Goal: Information Seeking & Learning: Learn about a topic

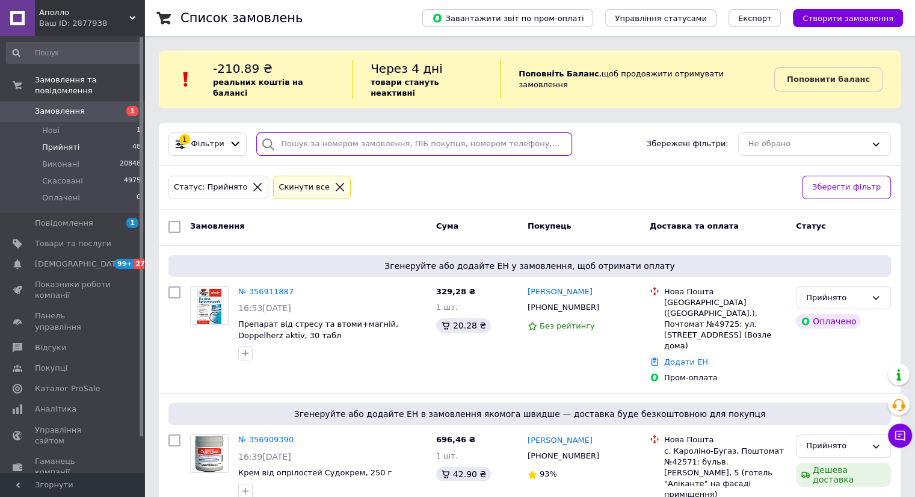
click at [298, 133] on input "search" at bounding box center [414, 143] width 316 height 23
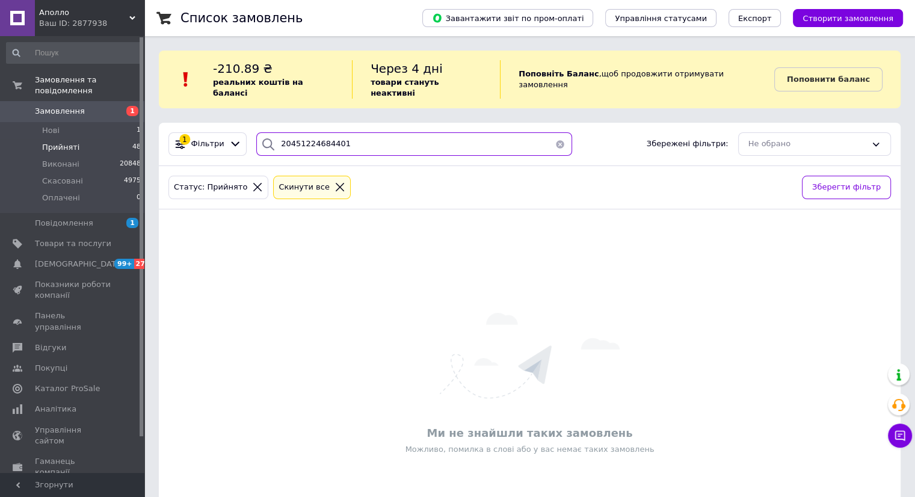
type input "20451224684401"
click at [340, 142] on input "20451224684401" at bounding box center [414, 143] width 316 height 23
click at [252, 182] on icon at bounding box center [257, 187] width 11 height 11
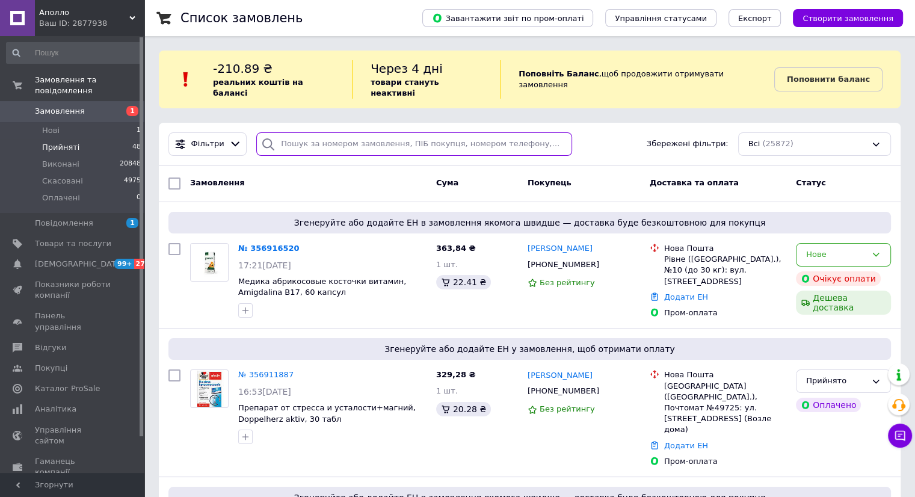
drag, startPoint x: 298, startPoint y: 129, endPoint x: 304, endPoint y: 131, distance: 6.3
paste input "20451224684401"
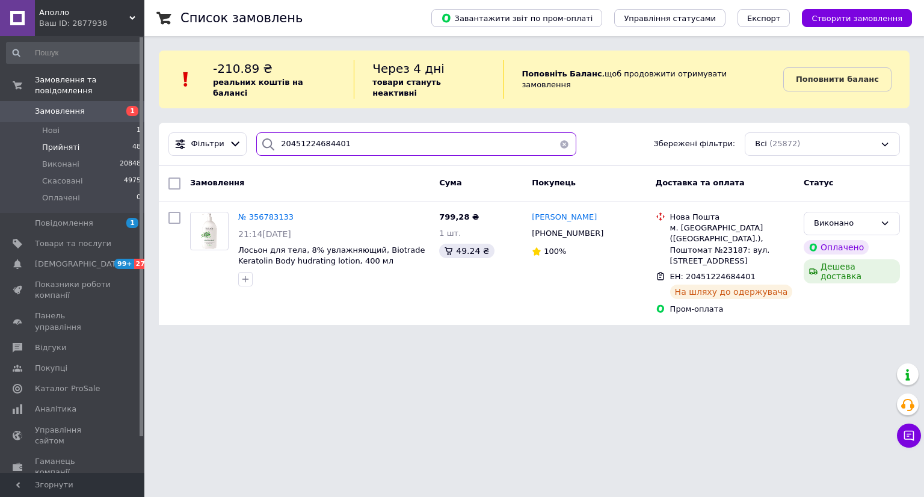
click at [356, 132] on input "20451224684401" at bounding box center [416, 143] width 320 height 23
click at [355, 132] on input "20451224684401" at bounding box center [416, 143] width 320 height 23
paste input "52103"
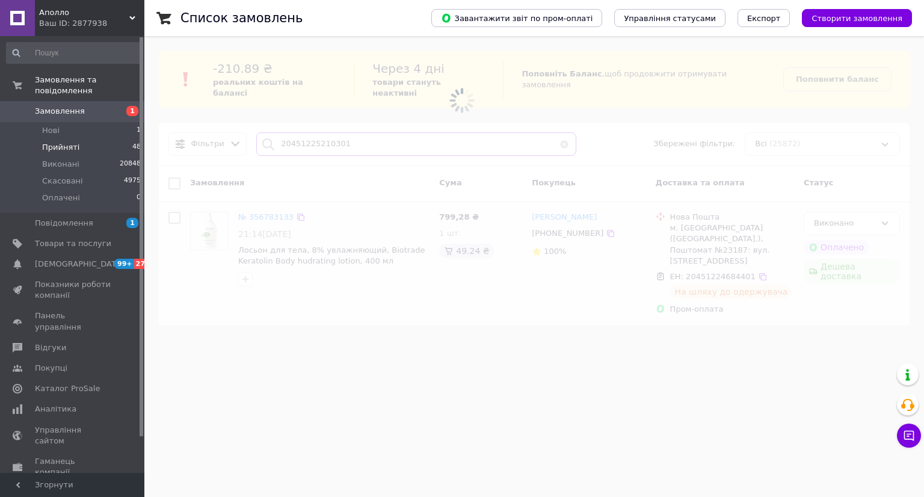
type input "20451225210301"
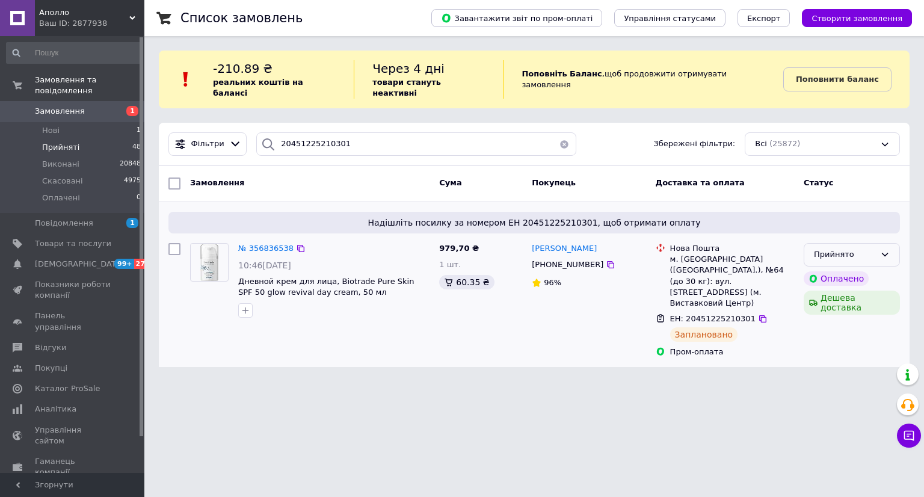
click at [873, 253] on div "Прийнято" at bounding box center [852, 254] width 96 height 23
click at [871, 269] on li "Виконано" at bounding box center [851, 280] width 95 height 22
click at [90, 238] on span "Товари та послуги" at bounding box center [73, 243] width 76 height 11
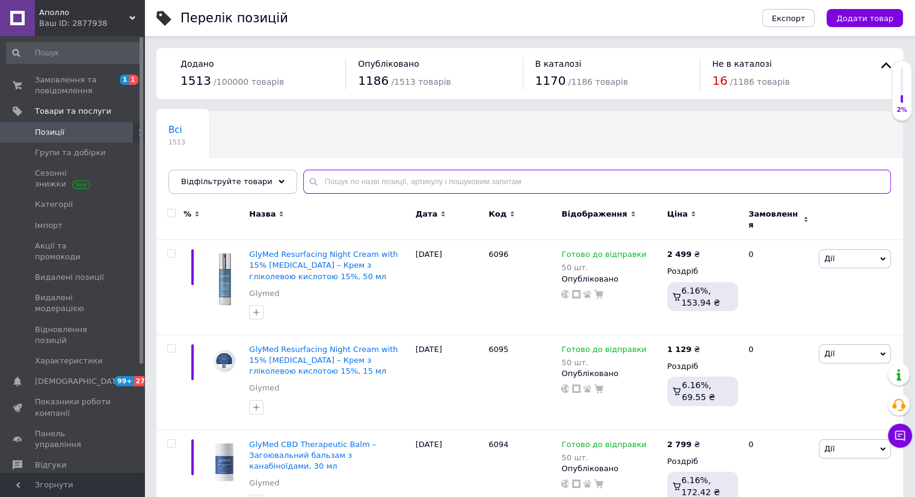
click at [378, 170] on input "text" at bounding box center [597, 182] width 588 height 24
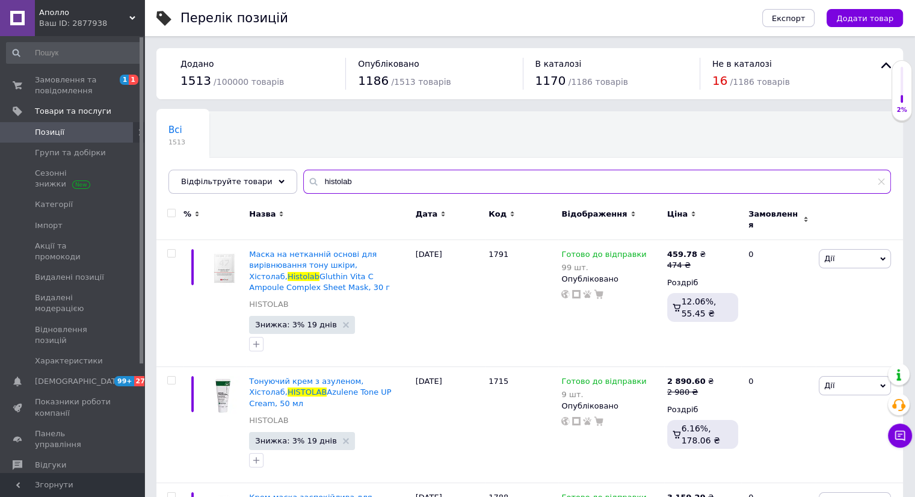
type input "histolab"
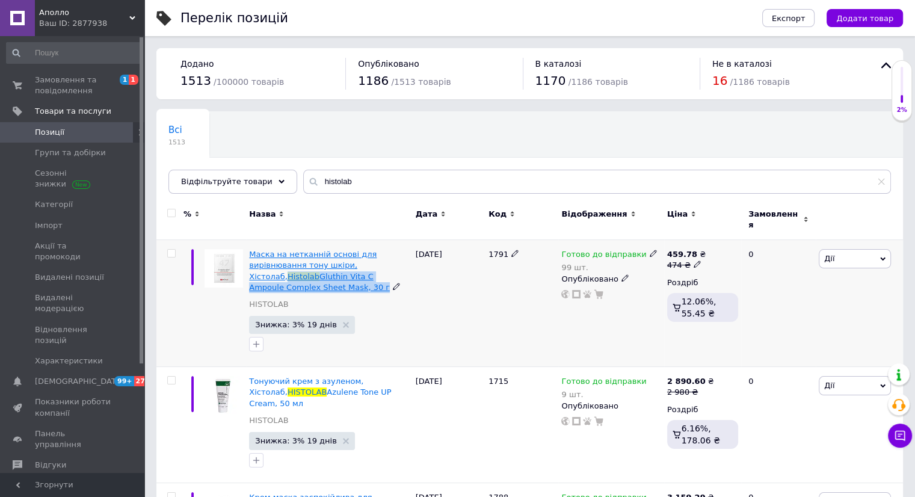
drag, startPoint x: 298, startPoint y: 277, endPoint x: 382, endPoint y: 258, distance: 86.4
click at [382, 258] on div "Маска на нетканній основі для вирівнювання тону шкіри, Хістолаб, Histolab Gluth…" at bounding box center [329, 271] width 160 height 44
copy div "Histolab Gluthin Vita C Ampoule Complex Sheet Mask, 30 г"
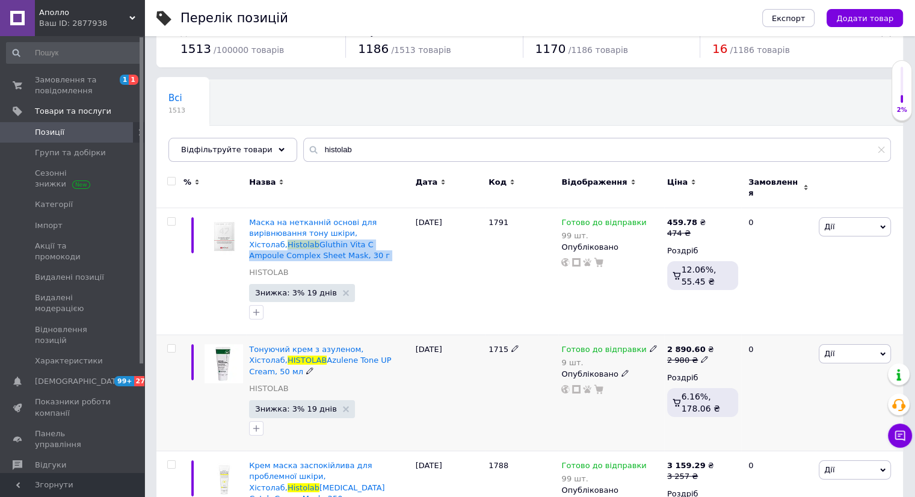
scroll to position [60, 0]
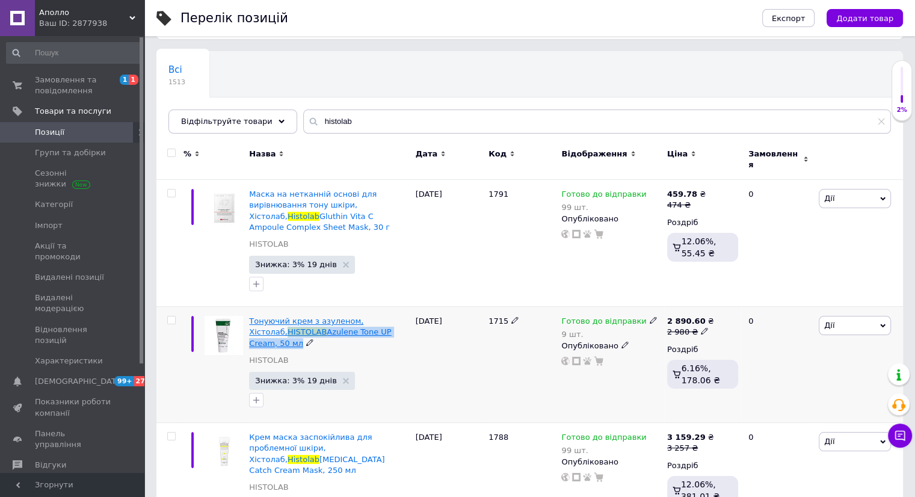
drag, startPoint x: 405, startPoint y: 328, endPoint x: 250, endPoint y: 322, distance: 155.3
click at [250, 322] on div "Тонуючий крем з азуленом, Хістолаб, HISTOLAB Azulene Tone UP Cream, 50 мл" at bounding box center [329, 332] width 160 height 33
copy div "HISTOLAB Azulene Tone UP Cream, 50 мл"
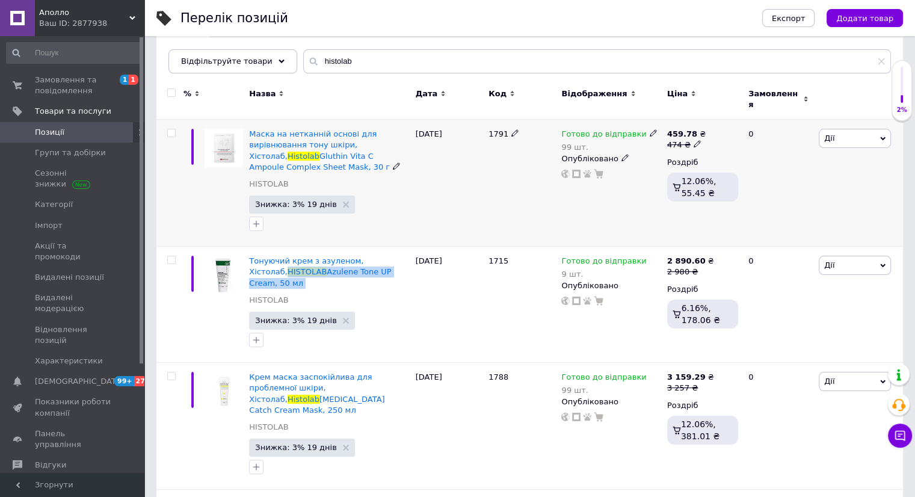
scroll to position [180, 0]
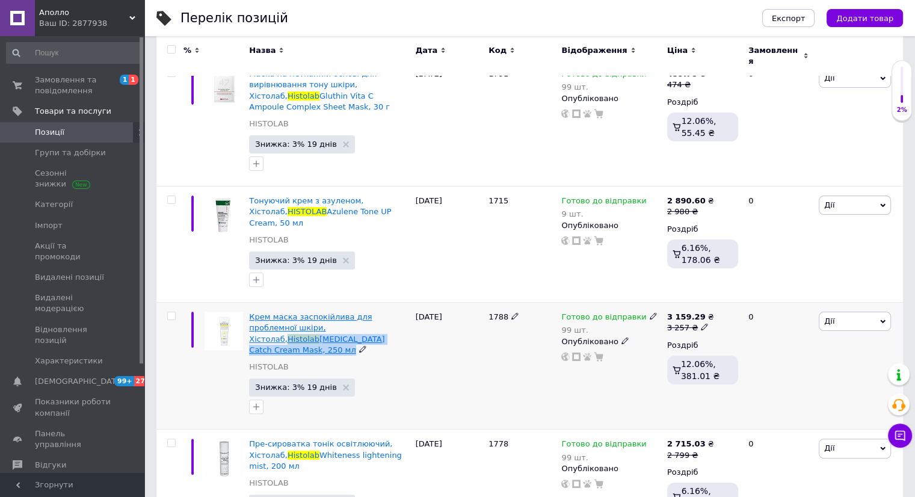
drag, startPoint x: 315, startPoint y: 316, endPoint x: 310, endPoint y: 306, distance: 11.3
click at [310, 312] on div "Крем маска заспокійлива для проблемної шкіри, Хістолаб, Histolab [MEDICAL_DATA]…" at bounding box center [329, 334] width 160 height 44
copy div "Histolab [MEDICAL_DATA] Catch Cream Mask, 250 мл"
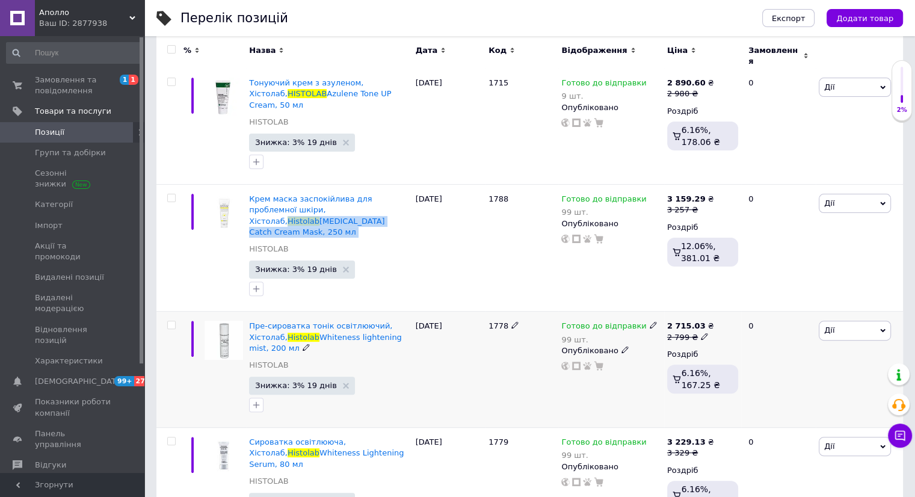
scroll to position [301, 0]
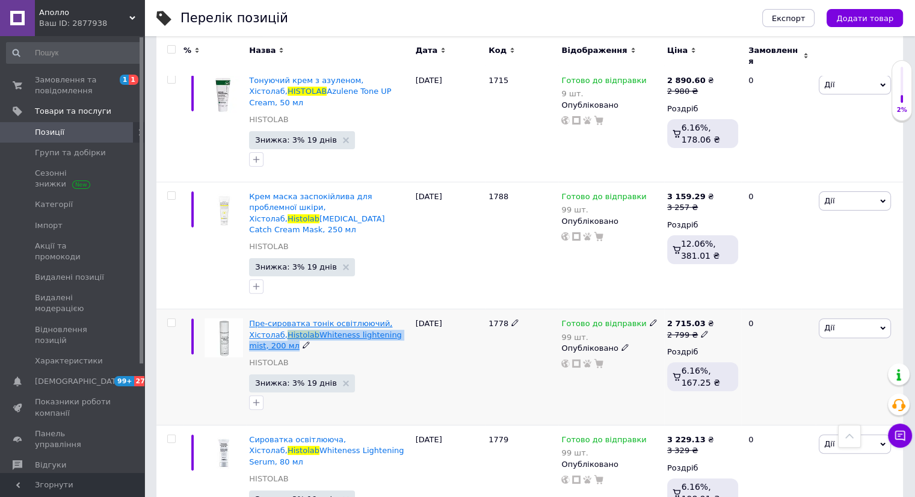
drag, startPoint x: 408, startPoint y: 301, endPoint x: 250, endPoint y: 303, distance: 158.8
click at [250, 318] on div "Пре-сироватка тонік освітлюючий, Хістолаб, Histolab Whiteness lightening mist, …" at bounding box center [329, 334] width 160 height 33
copy div "Histolab Whiteness lightening mist, 200 мл"
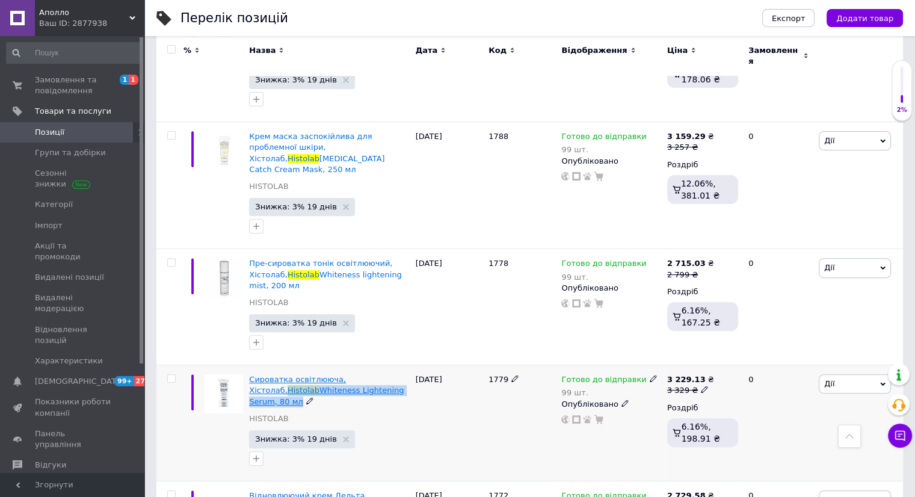
drag, startPoint x: 383, startPoint y: 346, endPoint x: 369, endPoint y: 337, distance: 16.5
click at [369, 374] on div "Сироватка освітлююча, Хістолаб, Histolab Whiteness Lightening Serum, 80 мл" at bounding box center [329, 390] width 160 height 33
copy div "Histolab Whiteness Lightening Serum, 80 мл"
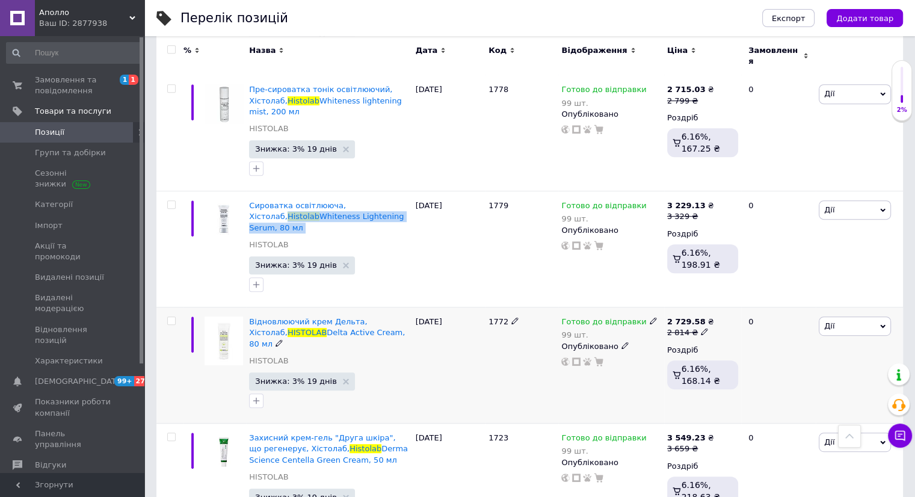
scroll to position [541, 0]
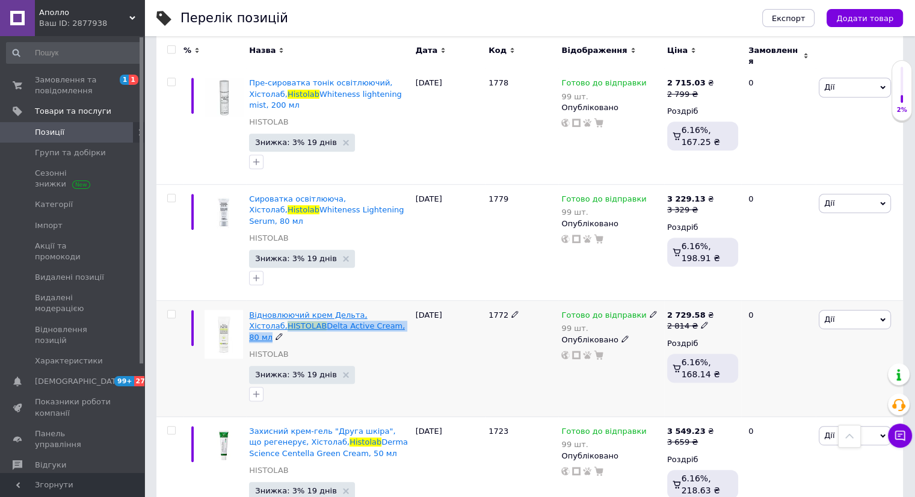
drag, startPoint x: 378, startPoint y: 272, endPoint x: 250, endPoint y: 275, distance: 128.7
click at [250, 310] on div "Відновлюючий крем Дельта, Хістолаб, HISTOLAB Delta Active Cream, 80 мл" at bounding box center [329, 326] width 160 height 33
copy div "HISTOLAB Delta Active Cream, 80 мл"
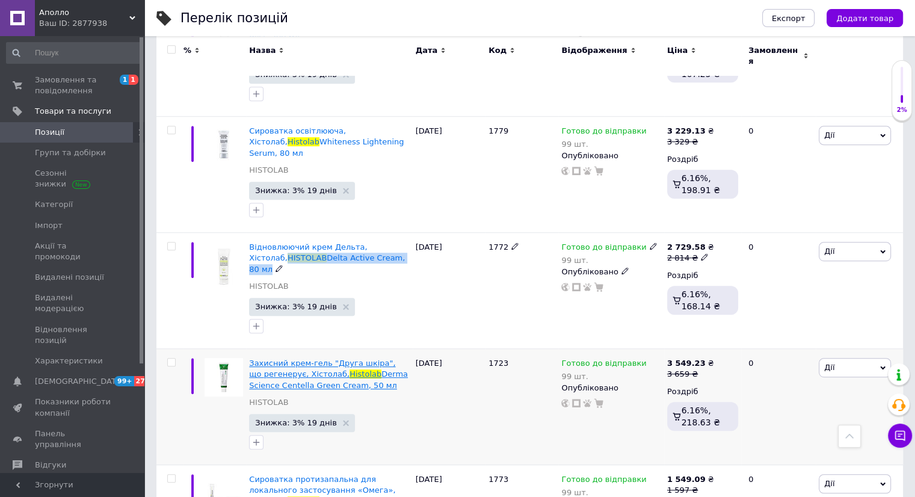
scroll to position [662, 0]
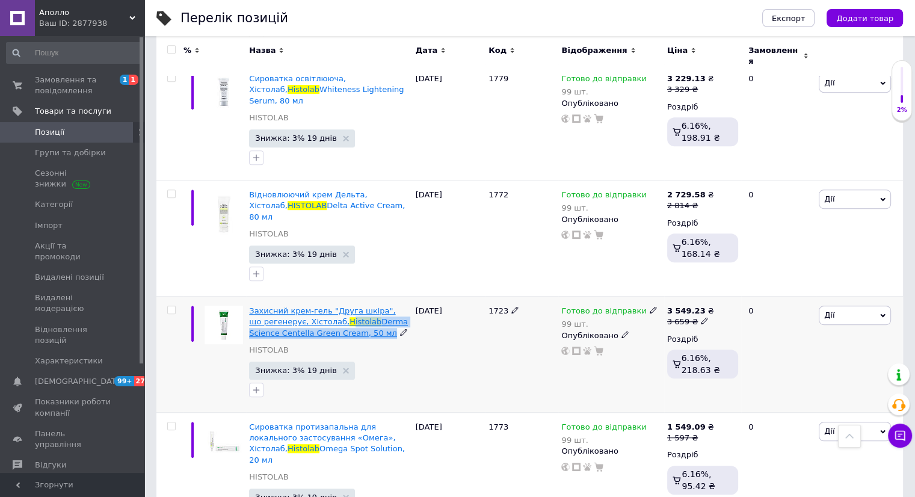
drag, startPoint x: 356, startPoint y: 268, endPoint x: 327, endPoint y: 262, distance: 29.4
click at [327, 306] on div "Захисний крем-гель "Друга шкіра", що регенерує, Хістолаб, Histolab Derma Scienc…" at bounding box center [329, 322] width 160 height 33
copy div "istolab Derma Science Centella Green Cream, 50 мл"
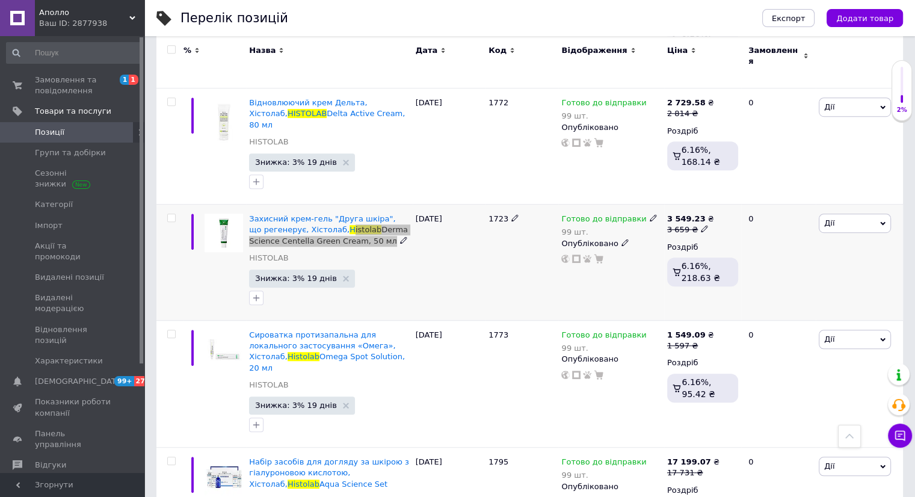
scroll to position [782, 0]
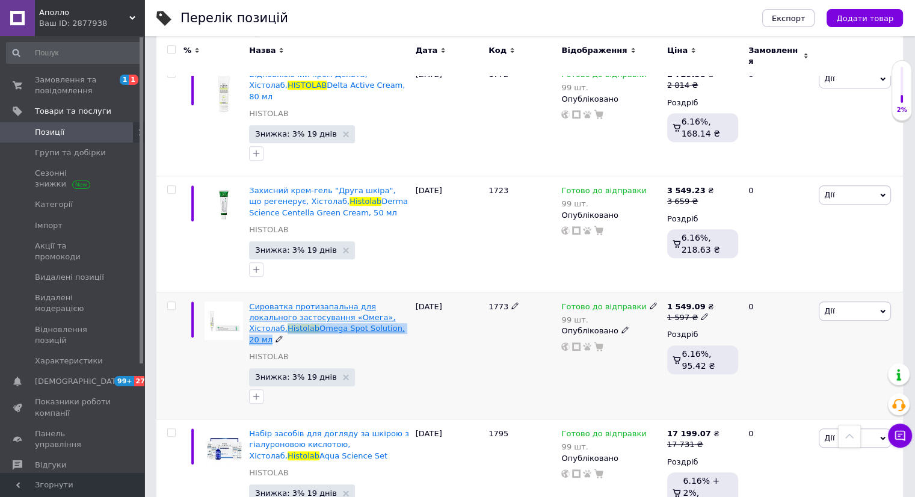
drag, startPoint x: 367, startPoint y: 262, endPoint x: 370, endPoint y: 257, distance: 6.2
click at [367, 301] on div "Сироватка протизапальна для локального застосування «Омега», Хістолаб, Histolab…" at bounding box center [329, 323] width 160 height 44
copy div "Histolab Omega Spot Solution, 20 мл"
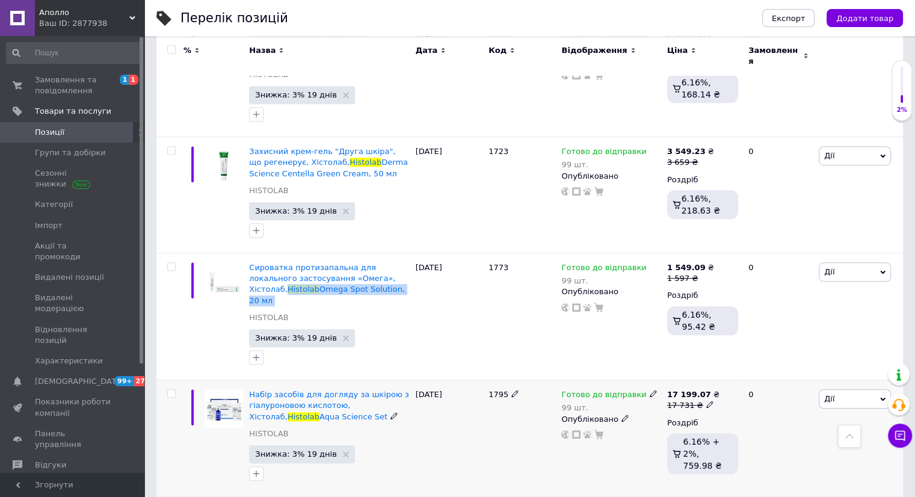
scroll to position [842, 0]
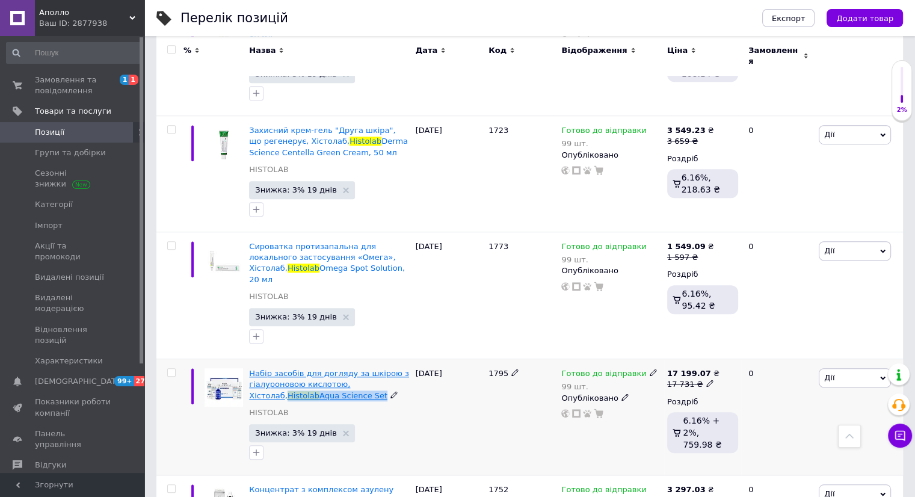
drag, startPoint x: 339, startPoint y: 319, endPoint x: 375, endPoint y: 313, distance: 36.7
click at [375, 368] on div "Набір засобів для догляду за шкірою з гіалуроновою кислотою, Хістолаб, Histolab…" at bounding box center [329, 384] width 160 height 33
copy div "Histolab Aqua Science Set"
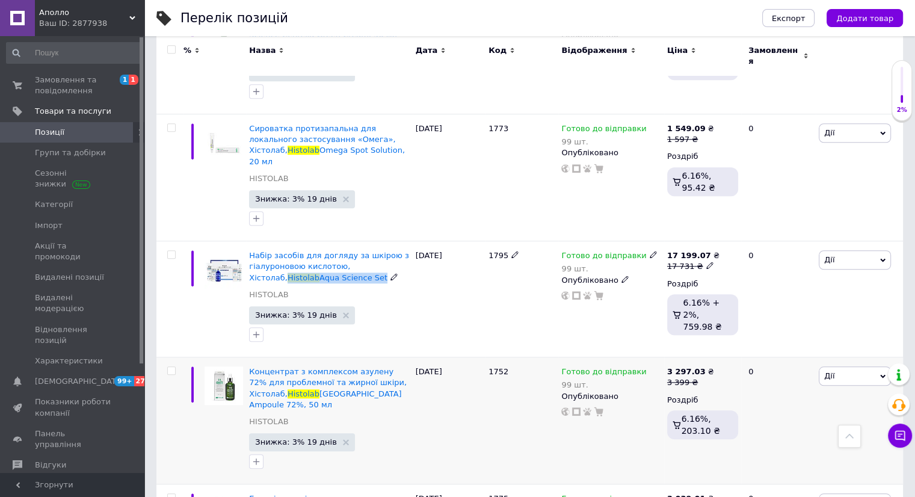
scroll to position [962, 0]
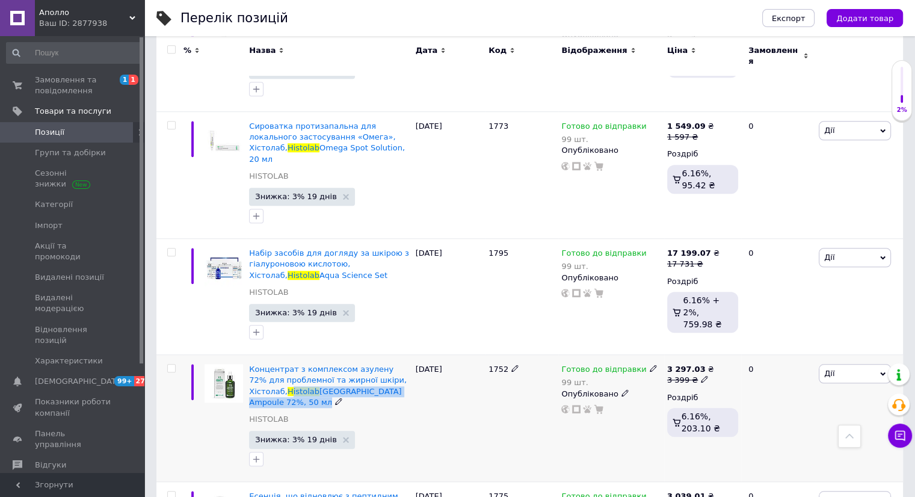
click at [254, 364] on div "Концентрат з комплексом азулену 72% для проблемної та жирної шкіри, Хістолаб, H…" at bounding box center [329, 386] width 160 height 44
drag, startPoint x: 275, startPoint y: 328, endPoint x: 250, endPoint y: 317, distance: 26.9
click at [250, 364] on div "Концентрат з комплексом азулену 72% для проблемної та жирної шкіри, Хістолаб, H…" at bounding box center [329, 386] width 160 height 44
copy div "Histolab [GEOGRAPHIC_DATA] 72%, 50 мл"
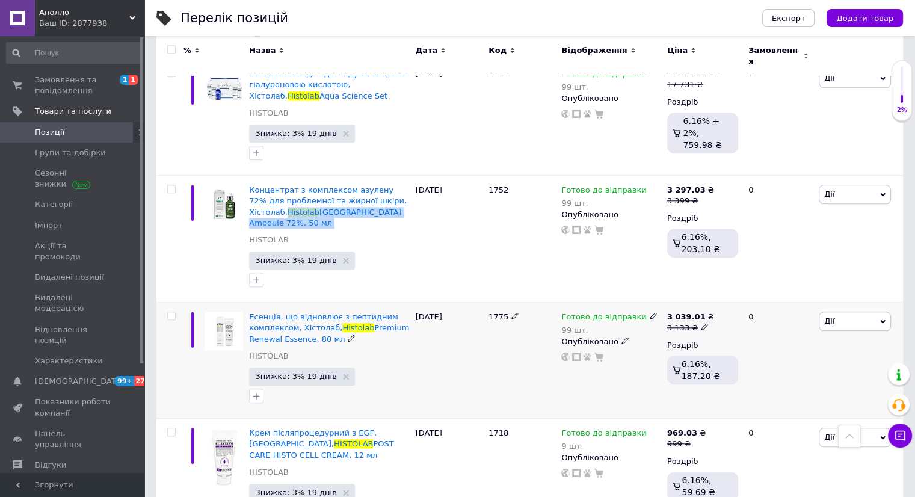
scroll to position [1143, 0]
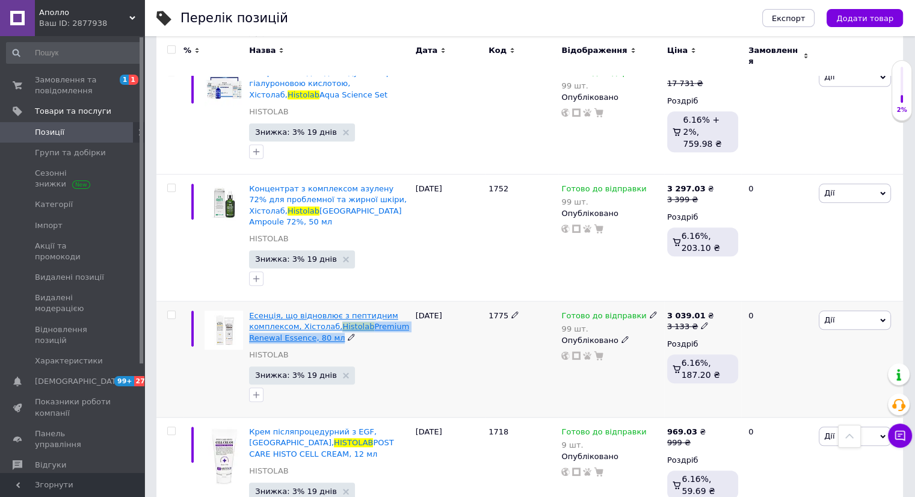
drag, startPoint x: 346, startPoint y: 260, endPoint x: 333, endPoint y: 254, distance: 14.8
click at [333, 310] on div "Есенція, що відновлює з пептидним комплексом, Хістолаб, Histolab Premium Renewa…" at bounding box center [329, 326] width 160 height 33
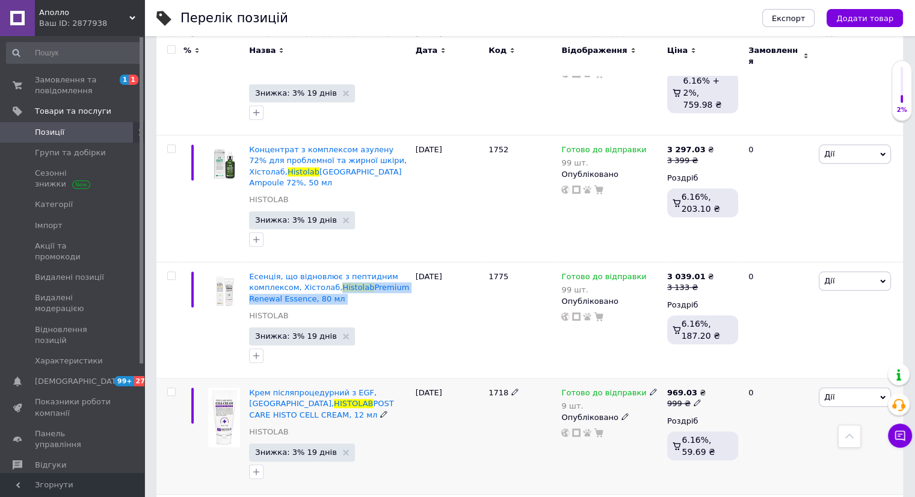
scroll to position [1203, 0]
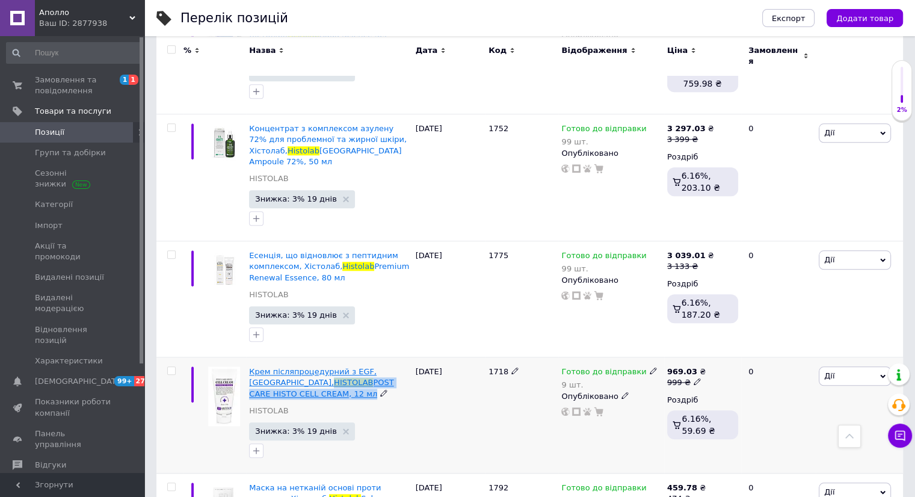
drag, startPoint x: 289, startPoint y: 317, endPoint x: 250, endPoint y: 312, distance: 38.9
click at [250, 366] on div "Крем післяпроцедурний з EGF, Хістолаб, HISTOLAB POST CARE HISTO CELL CREAM, 12 …" at bounding box center [329, 382] width 160 height 33
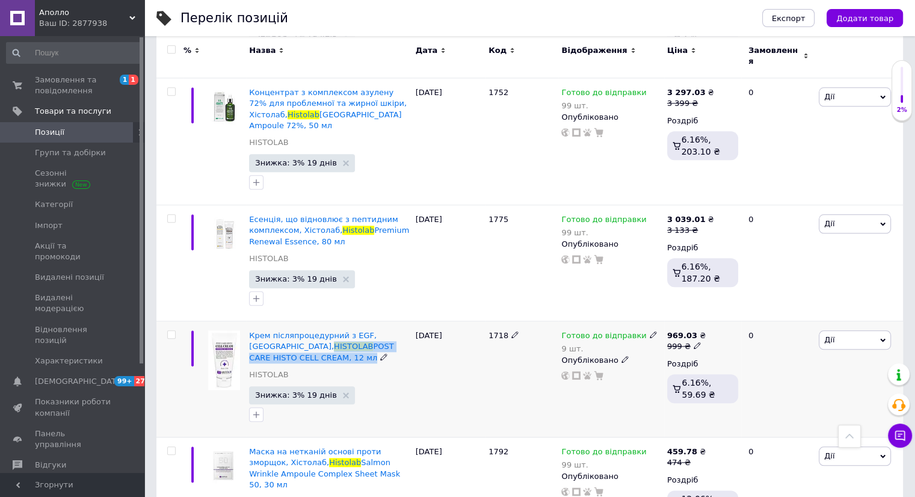
scroll to position [1383, 0]
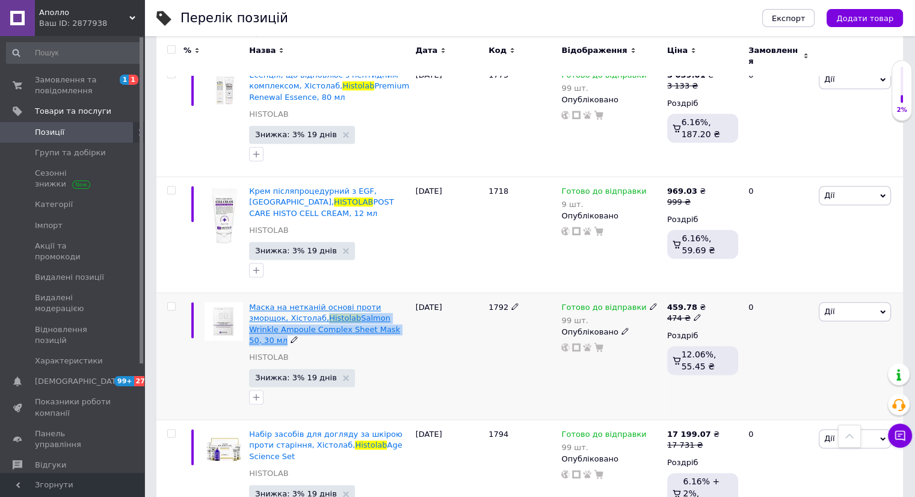
drag, startPoint x: 361, startPoint y: 250, endPoint x: 286, endPoint y: 247, distance: 75.9
click at [284, 302] on div "Маска на нетканій основі проти зморщок, Хістолаб, Histolab Salmon Wrinkle Ampou…" at bounding box center [329, 324] width 160 height 44
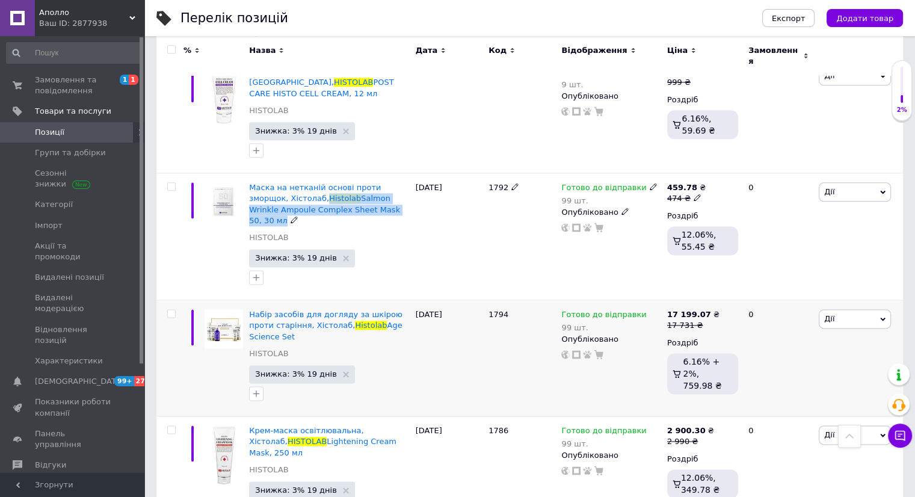
scroll to position [1504, 0]
drag, startPoint x: 387, startPoint y: 243, endPoint x: 318, endPoint y: 241, distance: 69.2
click at [318, 309] on div "Набір засобів для догляду за шкірою проти старіння, Хістолаб, Histolab Age Scie…" at bounding box center [329, 325] width 160 height 33
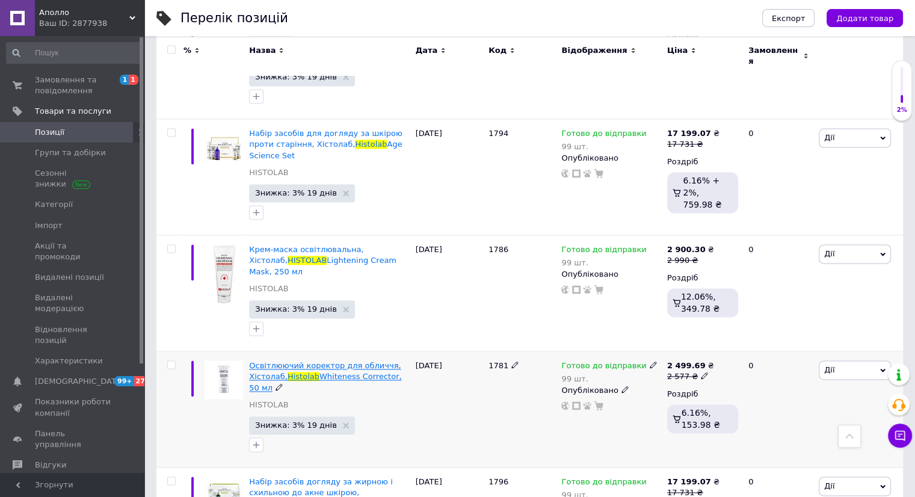
scroll to position [1624, 0]
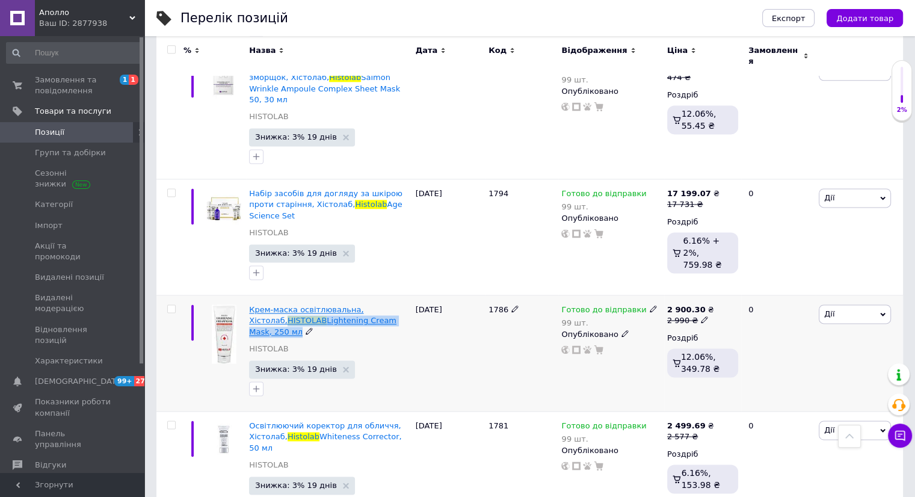
drag, startPoint x: 405, startPoint y: 227, endPoint x: 250, endPoint y: 226, distance: 155.8
click at [250, 304] on div "Крем-маска освітлювальна, Хістолаб, HISTOLAB Lightening Cream Mask, 250 мл" at bounding box center [329, 320] width 160 height 33
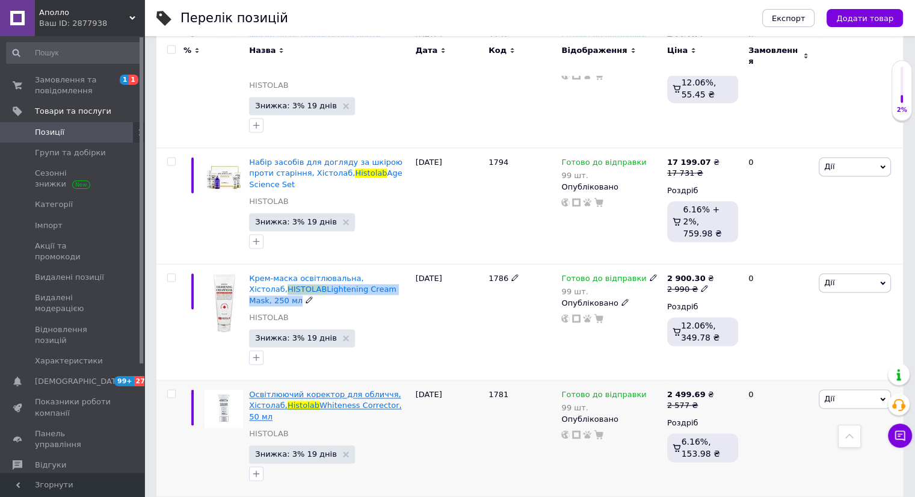
scroll to position [1684, 0]
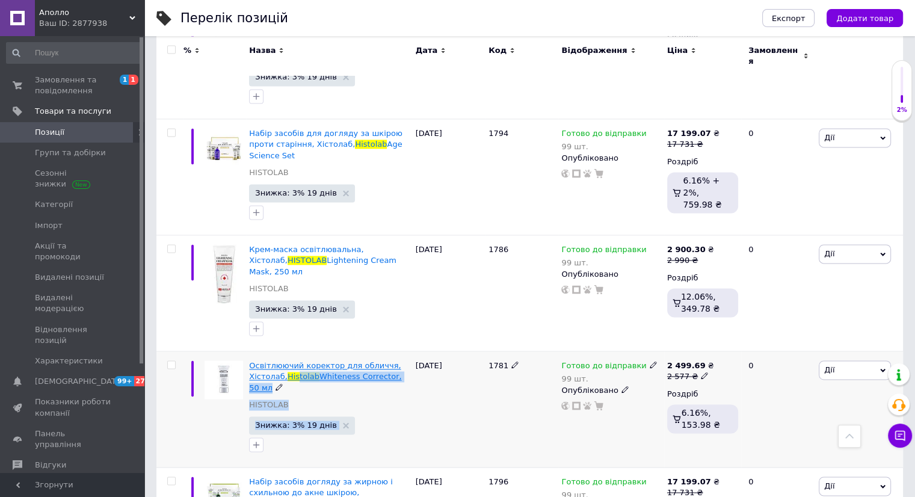
drag, startPoint x: 412, startPoint y: 272, endPoint x: 294, endPoint y: 264, distance: 118.2
click at [294, 351] on div "Освітлюючий коректор для обличчя, Хістолаб, Histolab Whiteness Corrector, 50 мл…" at bounding box center [529, 409] width 746 height 116
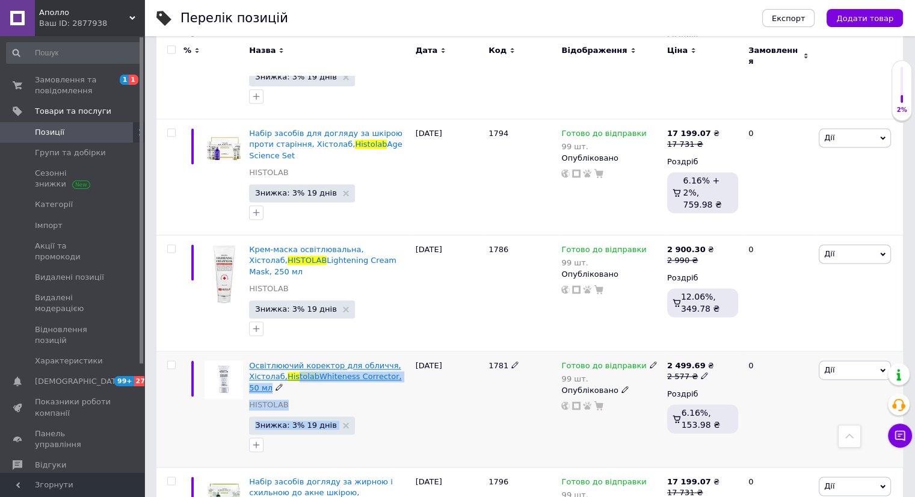
drag, startPoint x: 415, startPoint y: 269, endPoint x: 294, endPoint y: 271, distance: 121.5
click at [294, 351] on div "Освітлюючий коректор для обличчя, Хістолаб, Histolab Whiteness Corrector, 50 мл…" at bounding box center [529, 409] width 746 height 116
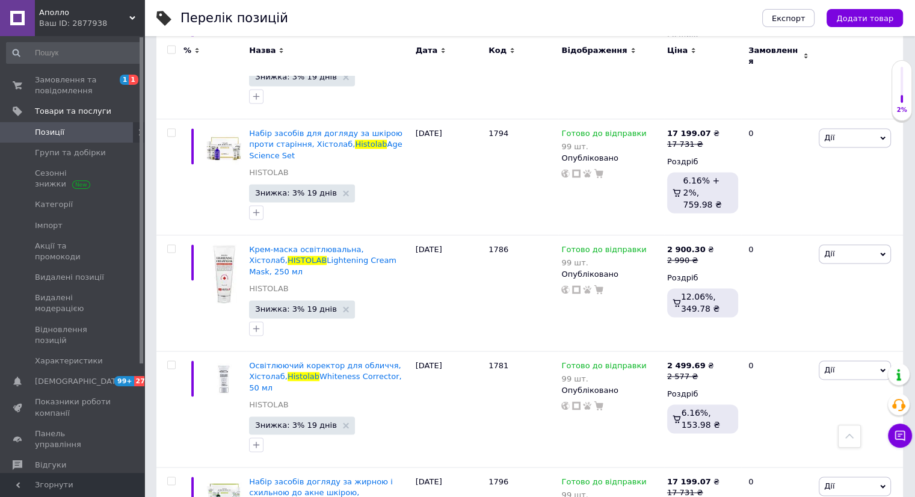
drag, startPoint x: 410, startPoint y: 270, endPoint x: 285, endPoint y: 271, distance: 125.1
click at [285, 351] on div "Освітлюючий коректор для обличчя, Хістолаб, Histolab Whiteness Corrector, 50 мл…" at bounding box center [329, 409] width 166 height 116
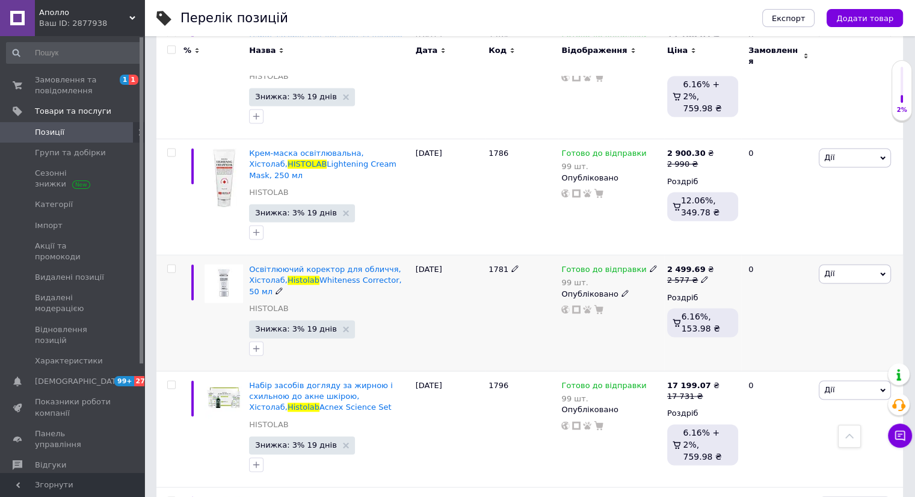
scroll to position [1804, 0]
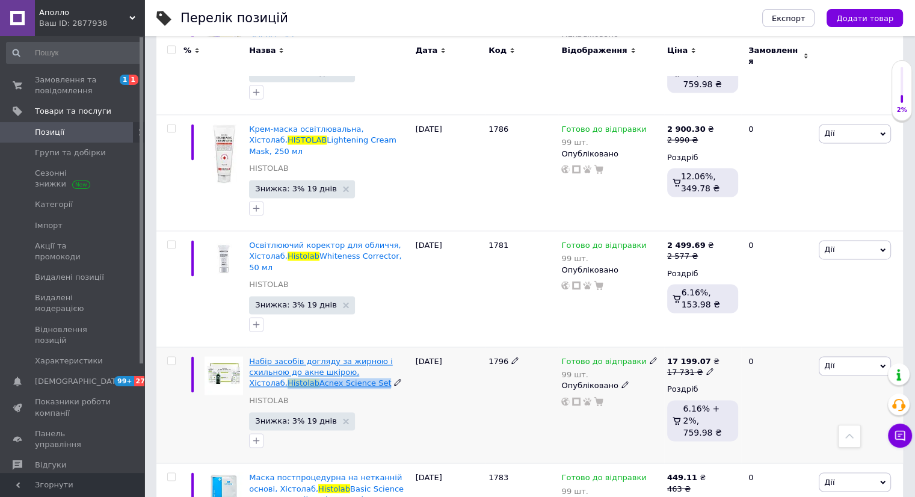
drag, startPoint x: 360, startPoint y: 266, endPoint x: 250, endPoint y: 267, distance: 110.7
click at [250, 356] on div "Набір засобів догляду за жирною і схильною до акне шкірою, Хістолаб, Histolab A…" at bounding box center [329, 372] width 160 height 33
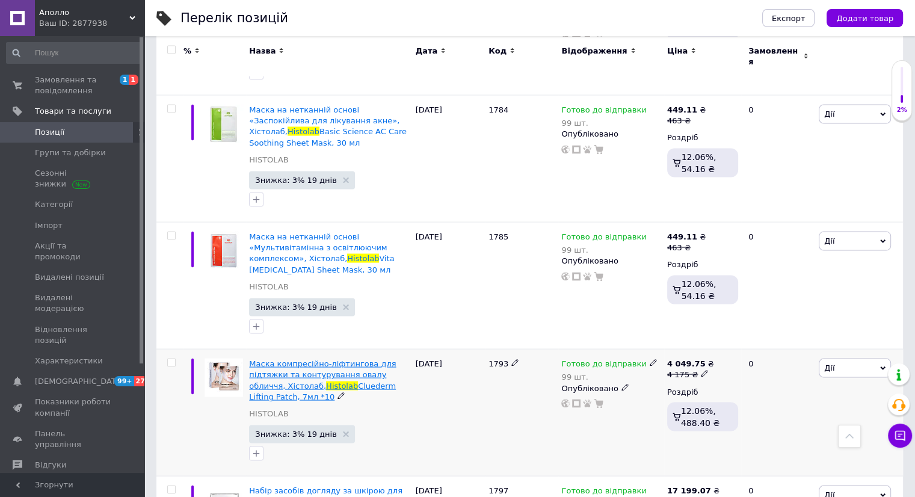
scroll to position [2286, 0]
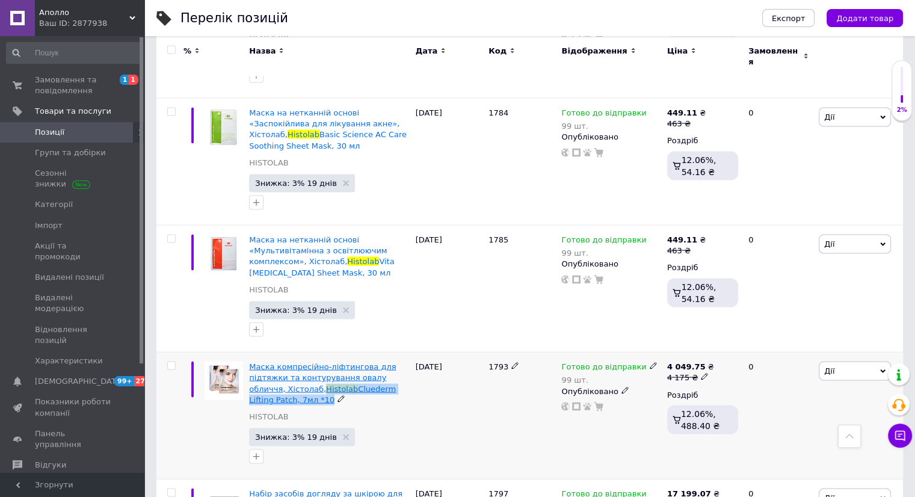
drag, startPoint x: 300, startPoint y: 269, endPoint x: 286, endPoint y: 260, distance: 17.0
click at [286, 361] on div "Маска компресійно-ліфтингова для підтяжки та контурування овалу обличчя, Хістол…" at bounding box center [329, 383] width 160 height 44
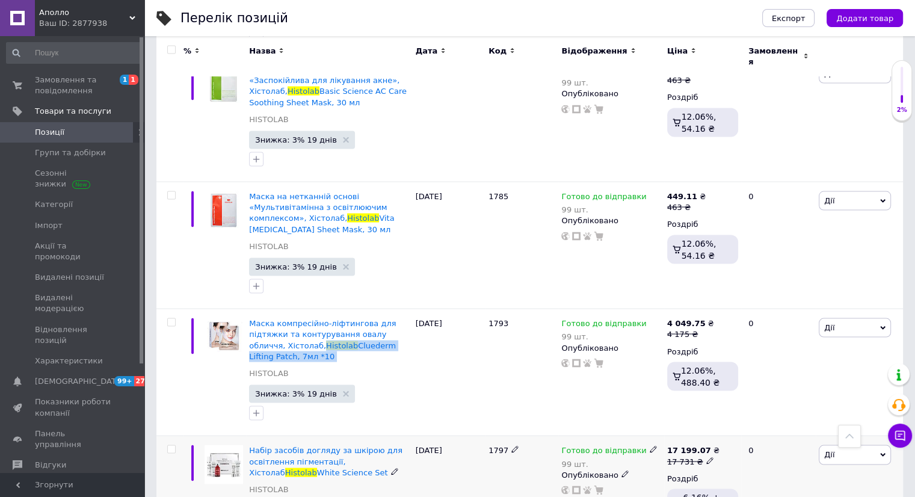
scroll to position [2406, 0]
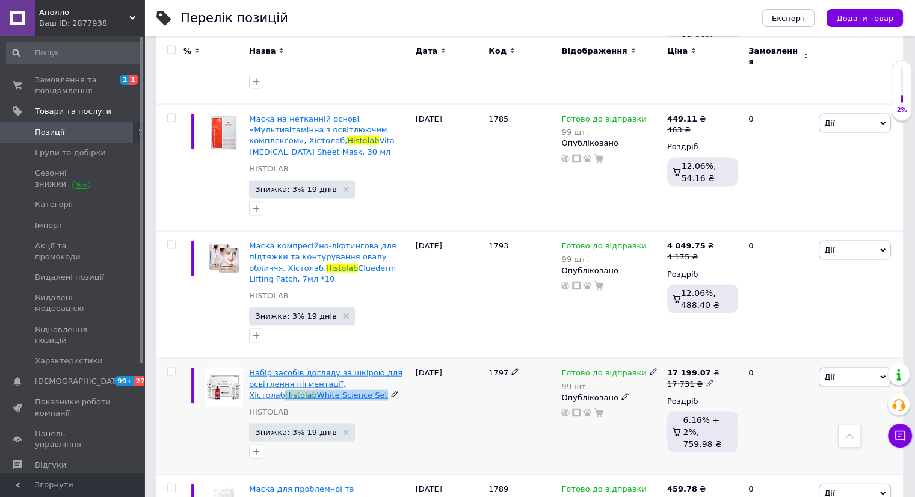
drag, startPoint x: 350, startPoint y: 265, endPoint x: 366, endPoint y: 256, distance: 18.4
click at [366, 367] on div "Набір засобів догляду за шкірою для освітлення пігментації, Хістолаб Histolab W…" at bounding box center [329, 383] width 160 height 33
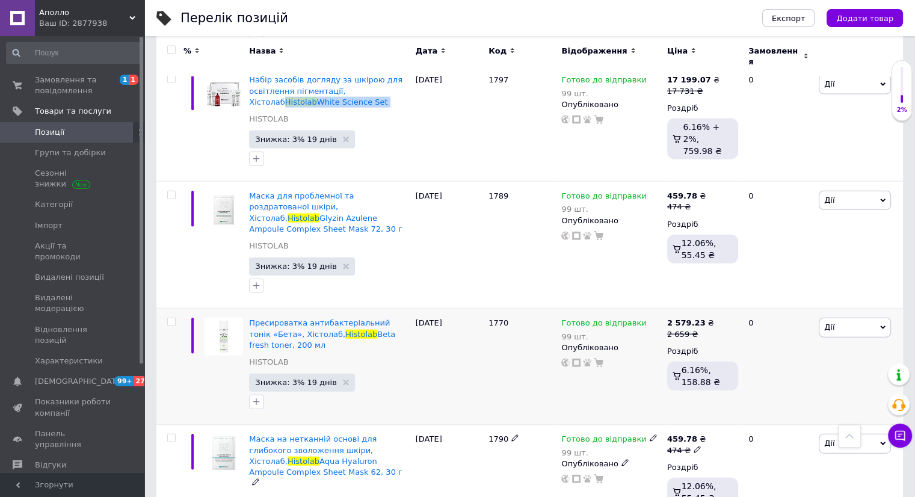
scroll to position [2707, 0]
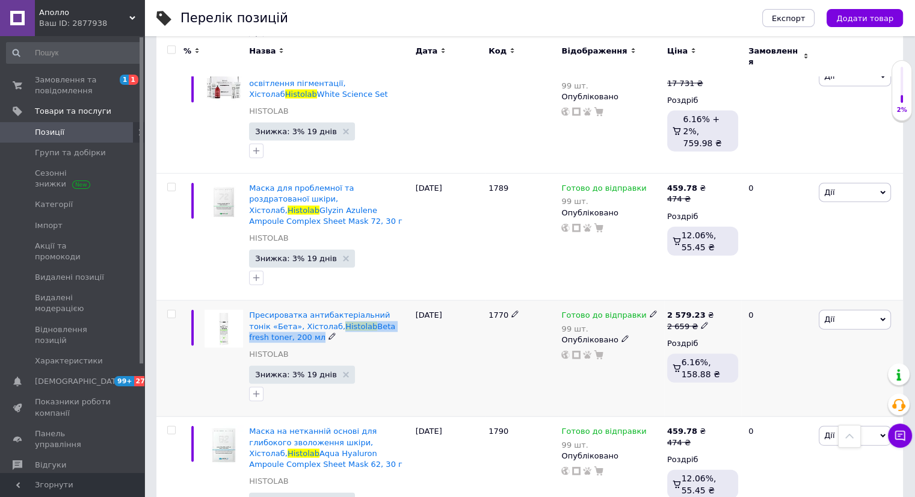
drag, startPoint x: 309, startPoint y: 191, endPoint x: 318, endPoint y: 193, distance: 9.3
click at [318, 310] on div "Пресироватка антибактеріальний тонік «Бета», Хістолаб, Histolab Beta fresh tone…" at bounding box center [329, 326] width 160 height 33
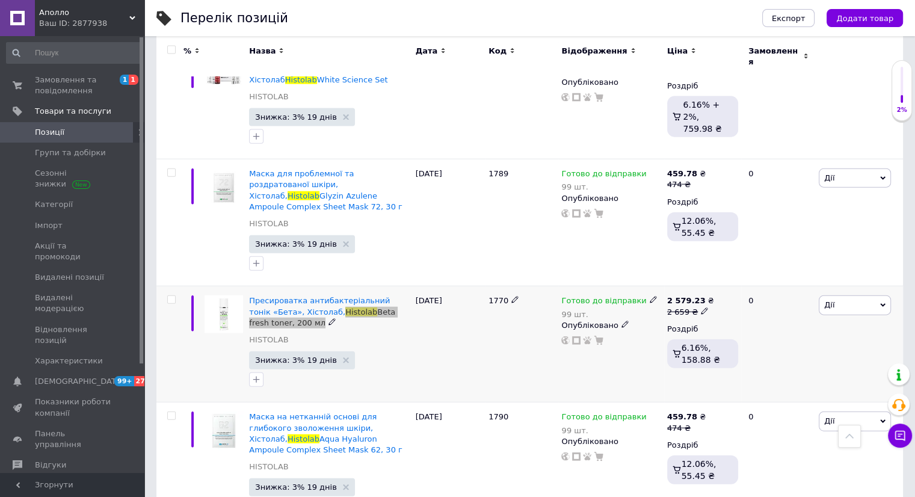
scroll to position [2827, 0]
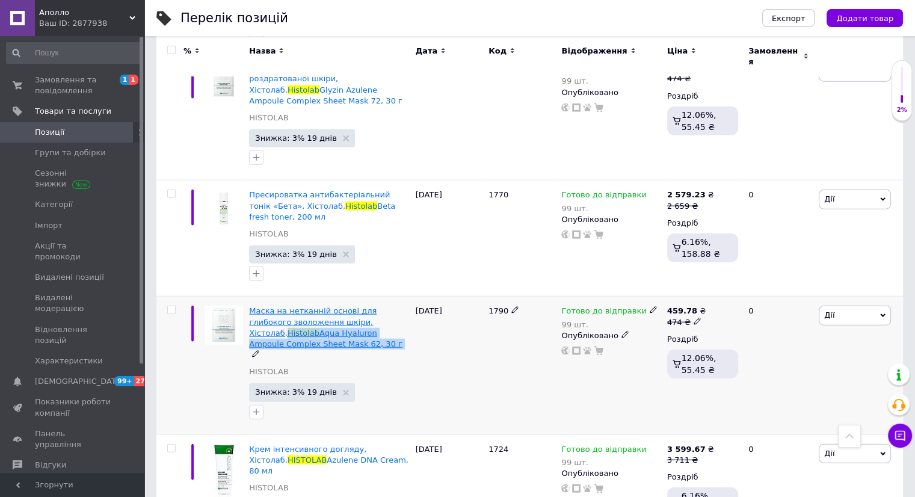
drag, startPoint x: 276, startPoint y: 199, endPoint x: 356, endPoint y: 181, distance: 82.0
click at [356, 306] on div "Маска на нетканній основі для глибокого зволоження шкіри, Хістолаб, Histolab Aq…" at bounding box center [329, 333] width 160 height 55
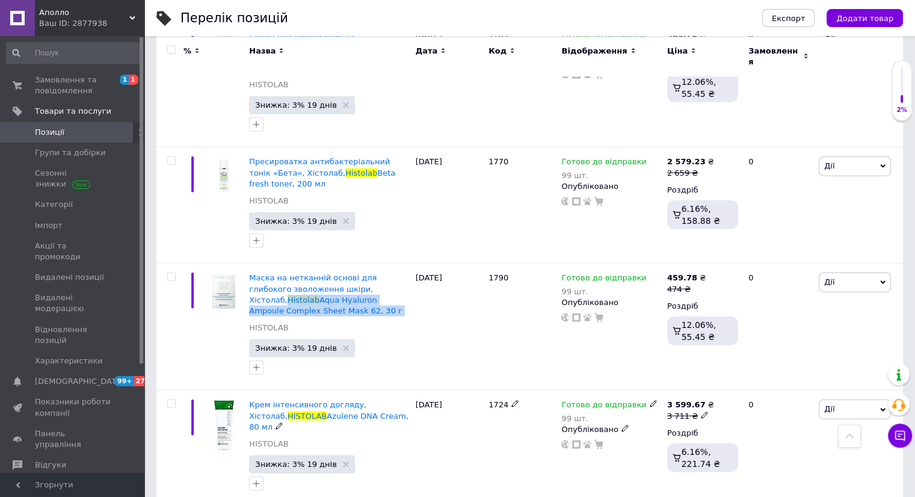
scroll to position [2947, 0]
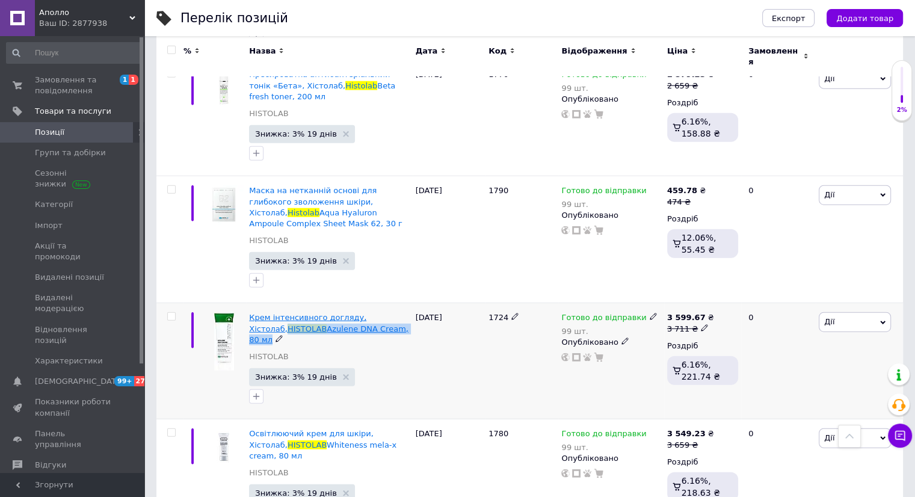
drag, startPoint x: 390, startPoint y: 190, endPoint x: 250, endPoint y: 191, distance: 140.1
click at [250, 312] on div "Крем інтенсивного догляду, Хістолаб, HISTOLAB Azulene DNA Cream, 80 мл" at bounding box center [329, 328] width 160 height 33
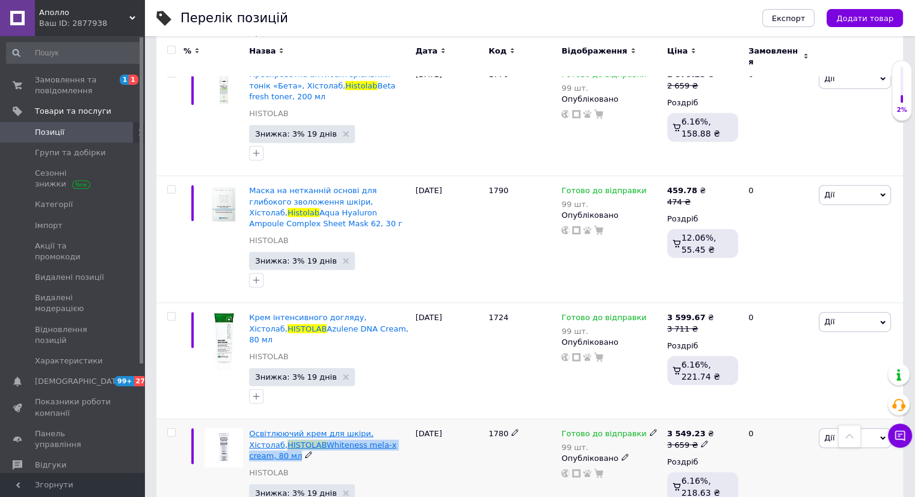
drag, startPoint x: 403, startPoint y: 292, endPoint x: 250, endPoint y: 289, distance: 153.4
click at [250, 428] on div "Освітлюючий крем для шкіри, Хістолаб, HISTOLAB Whiteness mela-x cream, 80 мл" at bounding box center [329, 444] width 160 height 33
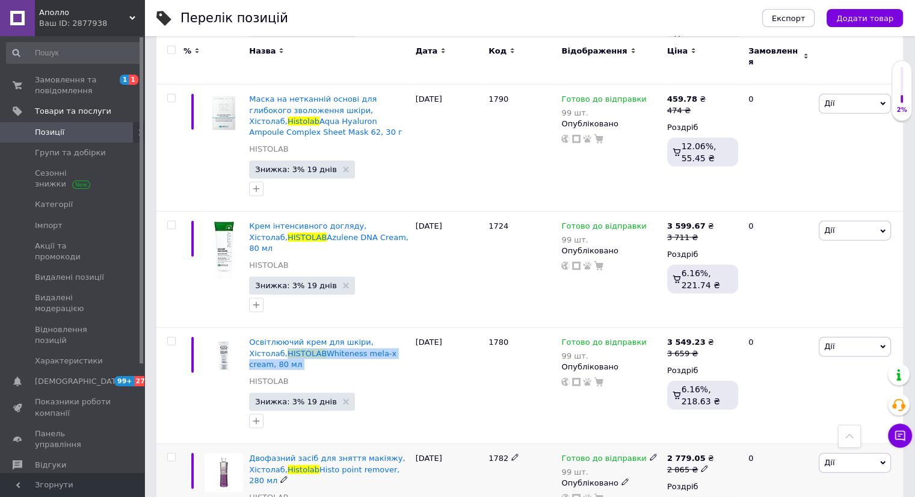
scroll to position [3067, 0]
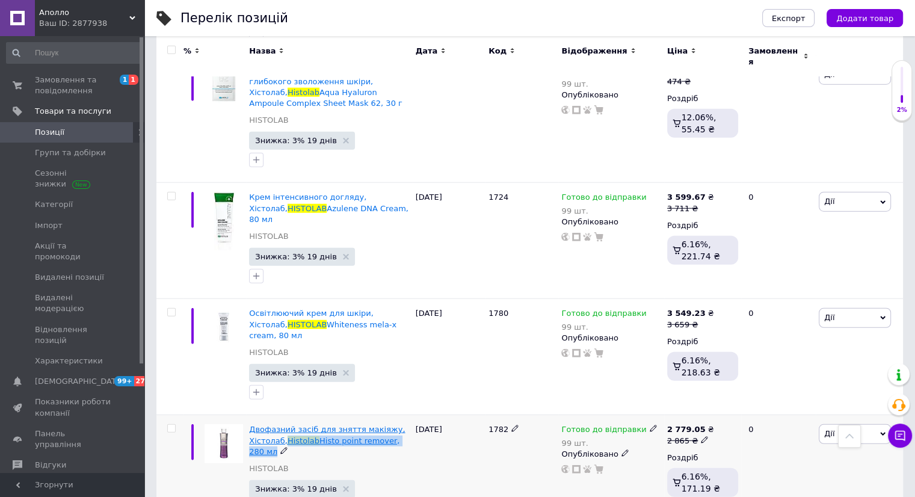
drag, startPoint x: 286, startPoint y: 284, endPoint x: 284, endPoint y: 274, distance: 10.3
click at [284, 424] on div "Двофазний засіб для зняття макіяжу, Хістолаб, Histolab Histo point remover, 280…" at bounding box center [329, 440] width 160 height 33
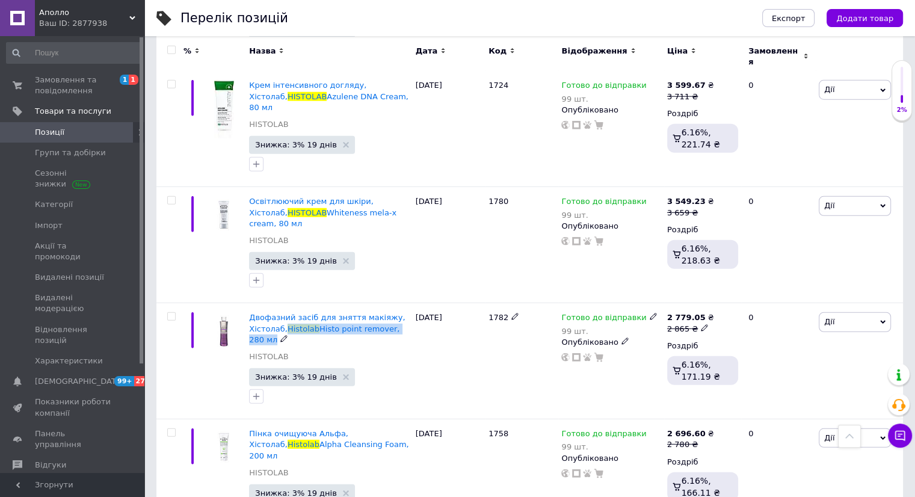
scroll to position [3188, 0]
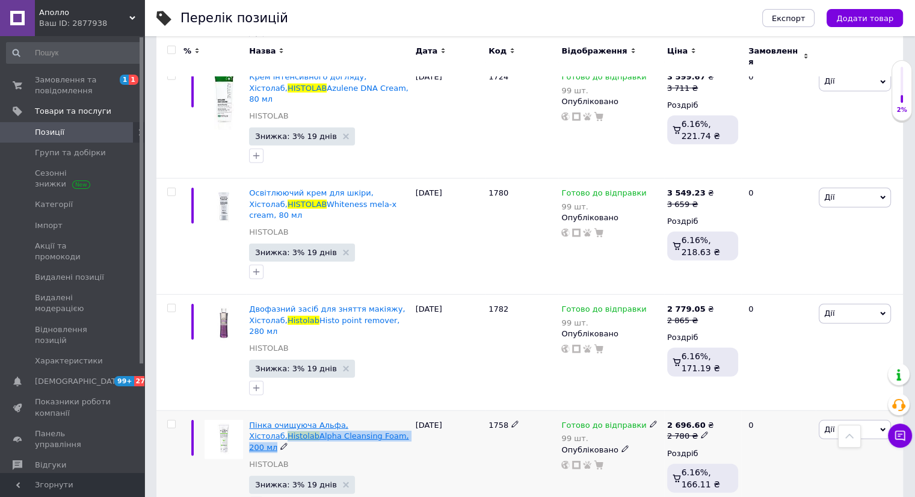
drag, startPoint x: 382, startPoint y: 271, endPoint x: 372, endPoint y: 260, distance: 15.3
click at [372, 420] on div "Пінка очищуюча Альфа, Хістолаб, Histolab Alpha Cleansing Foam, 200 мл" at bounding box center [329, 436] width 160 height 33
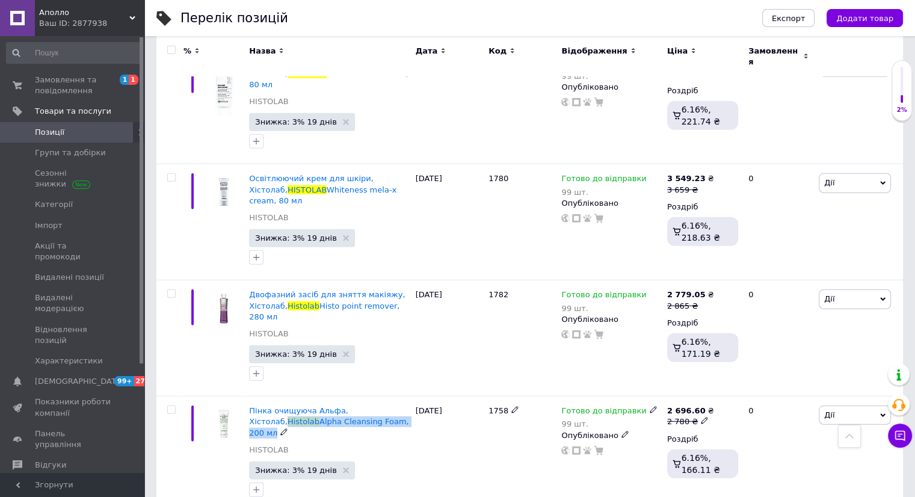
scroll to position [3308, 0]
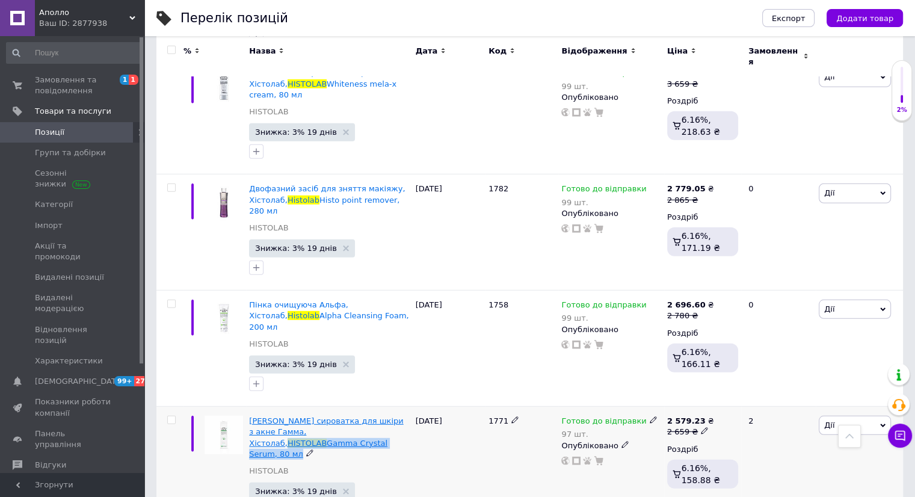
drag, startPoint x: 313, startPoint y: 271, endPoint x: 310, endPoint y: 257, distance: 14.2
click at [310, 416] on div "Лікувальна сироватка для шкіри з акне Гамма, Хістолаб, HISTOLAB Gamma Crystal S…" at bounding box center [329, 438] width 160 height 44
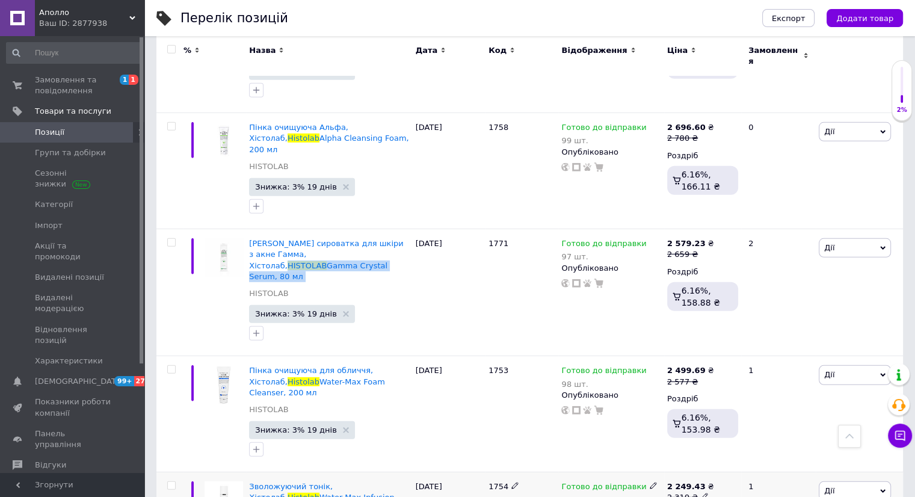
scroll to position [3488, 0]
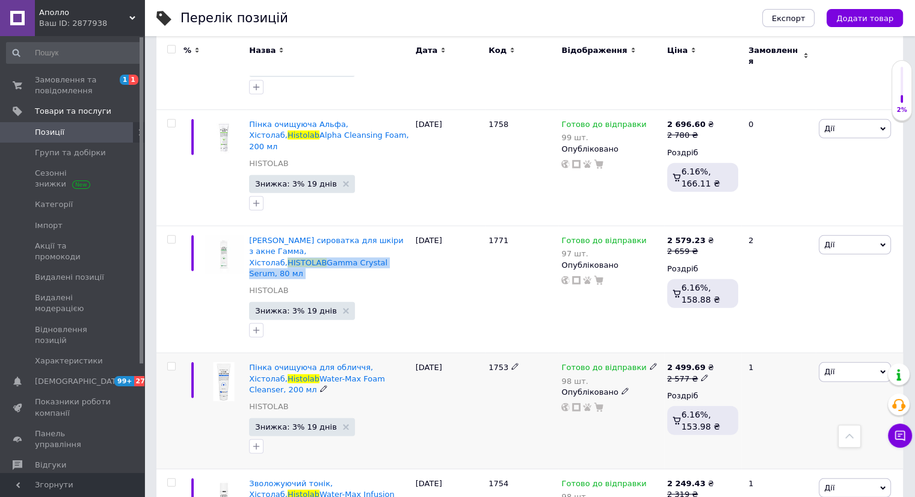
drag, startPoint x: 403, startPoint y: 195, endPoint x: 250, endPoint y: 198, distance: 153.4
click at [250, 362] on div "Пінка очищуюча для обличчя, Хістолаб, Histolab Water-Max Foam Cleanser, 200 мл" at bounding box center [329, 378] width 160 height 33
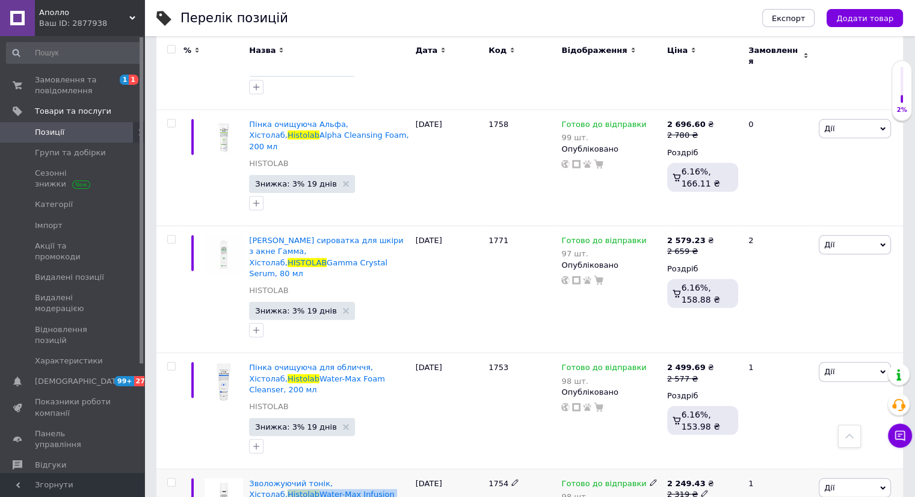
drag, startPoint x: 371, startPoint y: 298, endPoint x: 361, endPoint y: 280, distance: 20.2
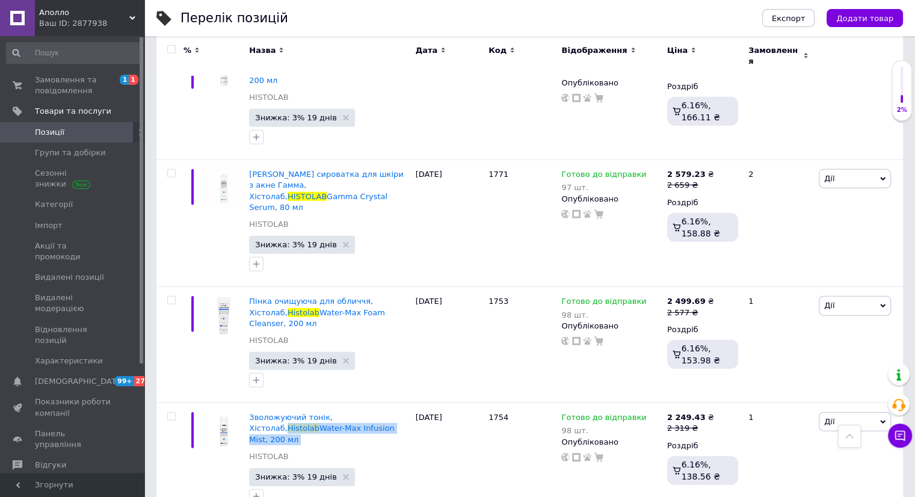
scroll to position [3609, 0]
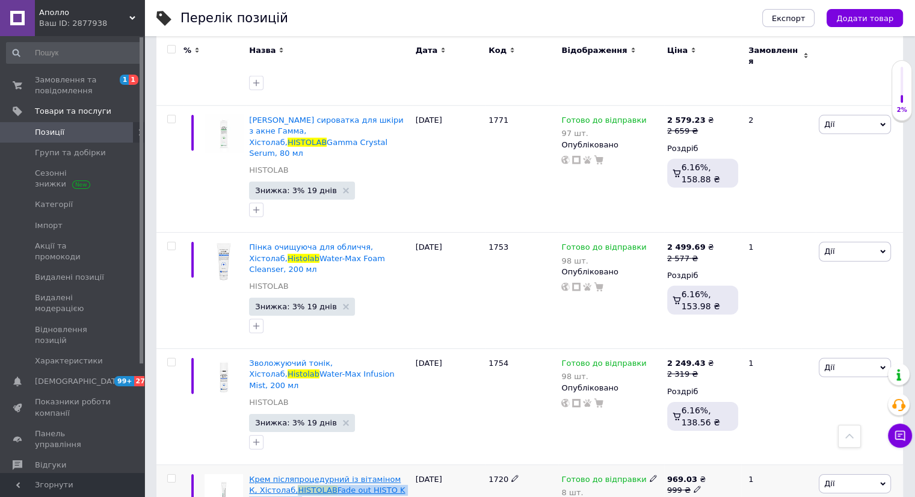
drag, startPoint x: 290, startPoint y: 294, endPoint x: 284, endPoint y: 280, distance: 15.6
click at [284, 474] on div "Крем післяпроцедурний із вітаміном К, Хістолаб, HISTOLAB Fade out HISTO K cream…" at bounding box center [329, 490] width 160 height 33
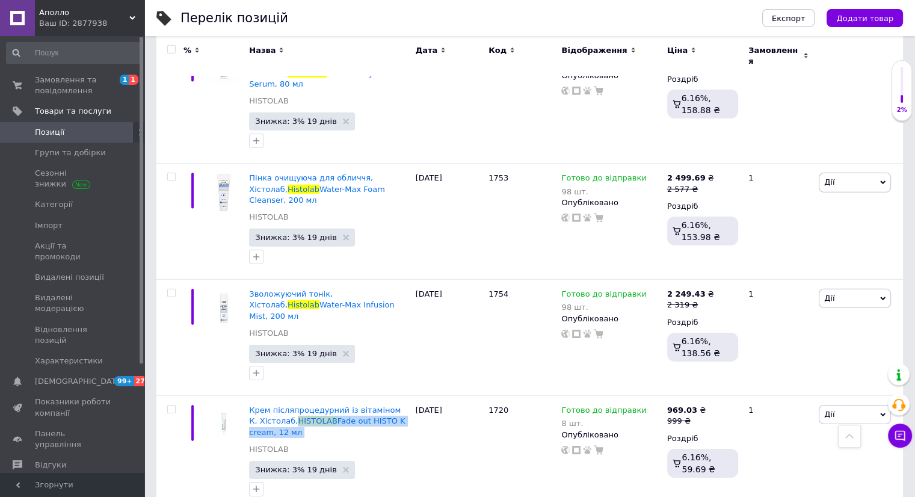
scroll to position [3729, 0]
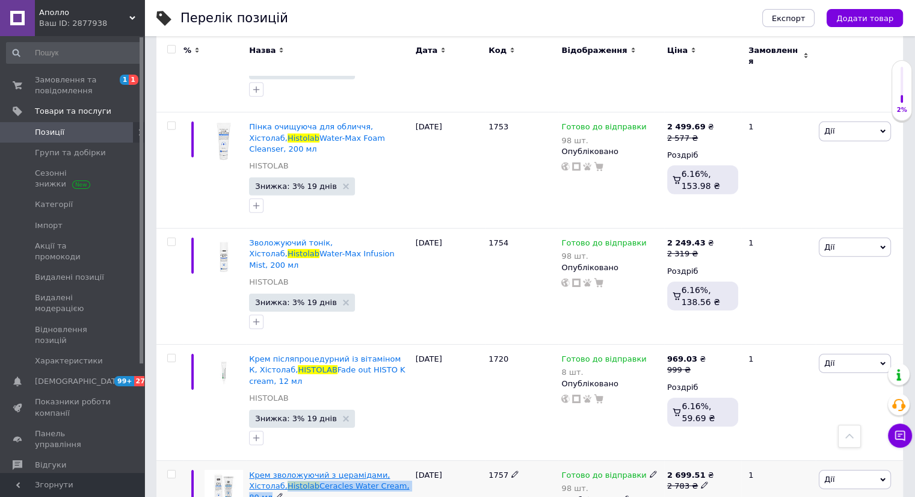
drag, startPoint x: 384, startPoint y: 275, endPoint x: 250, endPoint y: 276, distance: 134.7
click at [250, 470] on div "Крем зволожуючий з церамідами, Хістолаб, Histolab Ceracles Water Cream, 80 мл" at bounding box center [329, 486] width 160 height 33
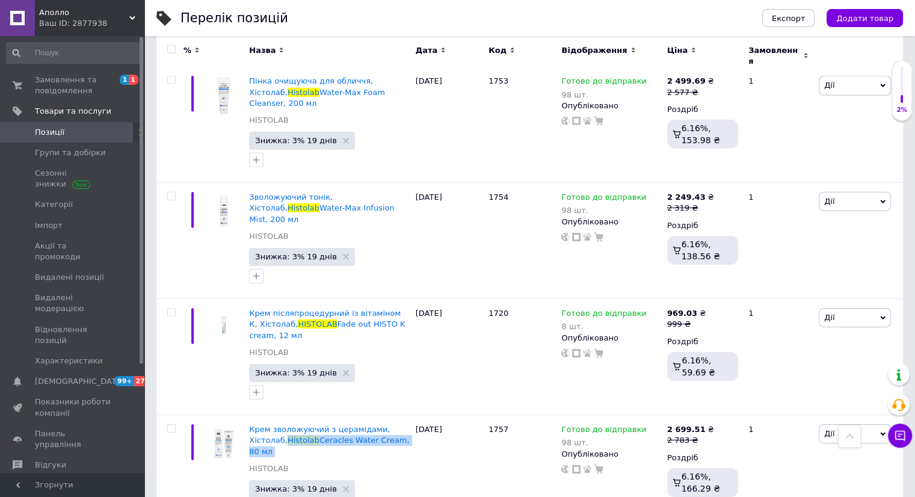
scroll to position [3849, 0]
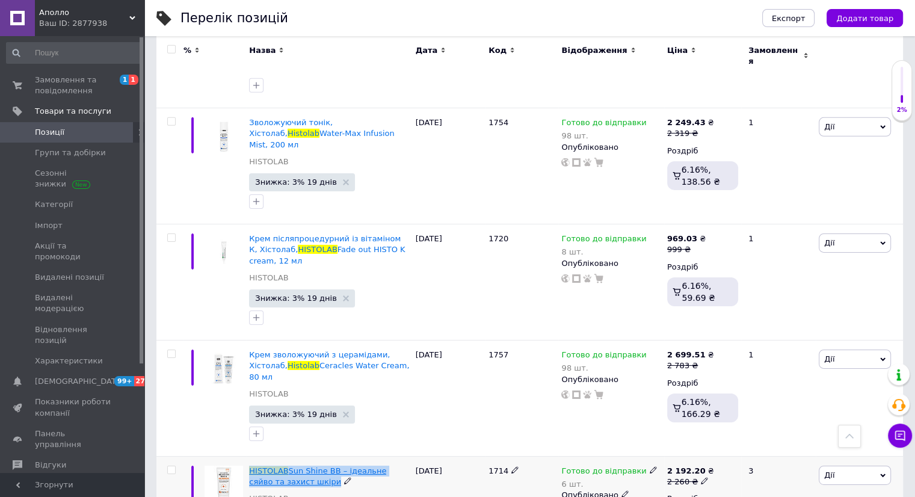
drag, startPoint x: 307, startPoint y: 268, endPoint x: 251, endPoint y: 254, distance: 57.5
click at [251, 466] on div "HISTOLAB Sun Shine ВВ – ідеальне сяйво та захист шкіри" at bounding box center [329, 477] width 160 height 22
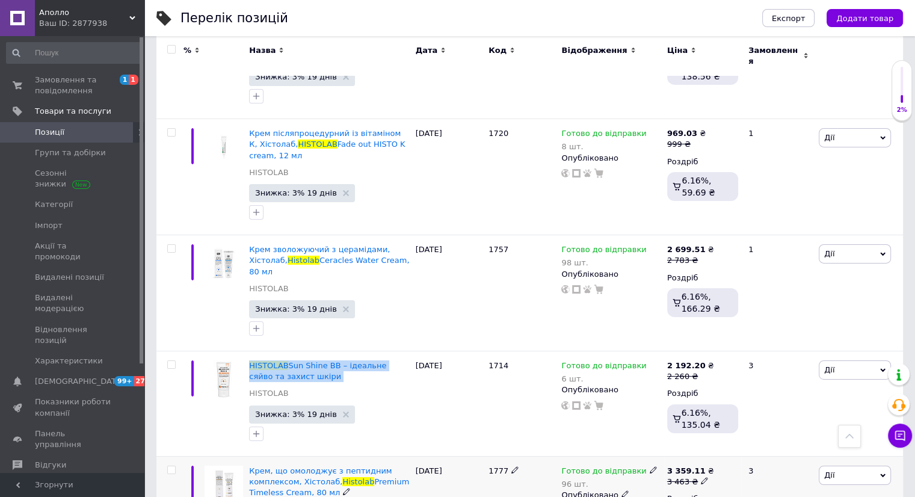
scroll to position [3970, 0]
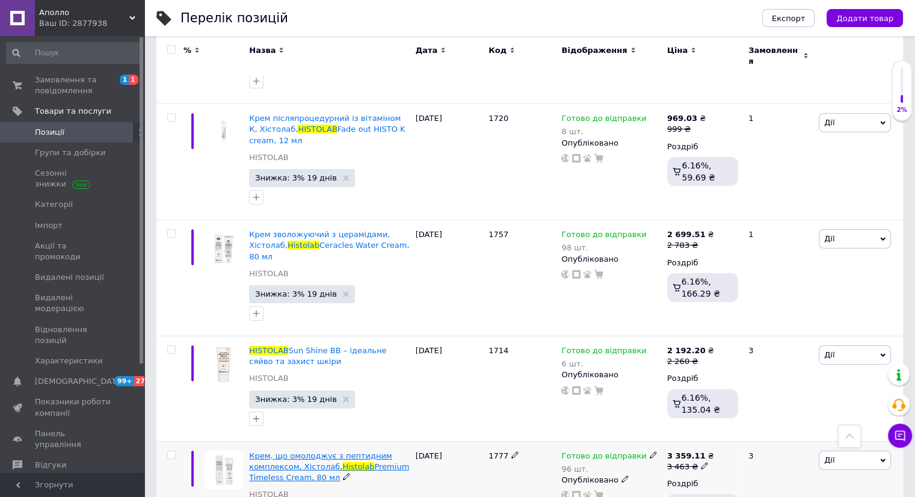
drag, startPoint x: 346, startPoint y: 253, endPoint x: 334, endPoint y: 246, distance: 13.5
click at [334, 450] on div "Крем, що омолоджує з пептидним комплексом, Хістолаб, Histolab Premium Timeless …" at bounding box center [329, 466] width 160 height 33
drag, startPoint x: 336, startPoint y: 256, endPoint x: 332, endPoint y: 246, distance: 10.8
click at [332, 450] on div "Крем, що омолоджує з пептидним комплексом, Хістолаб, Histolab Premium Timeless …" at bounding box center [329, 466] width 160 height 33
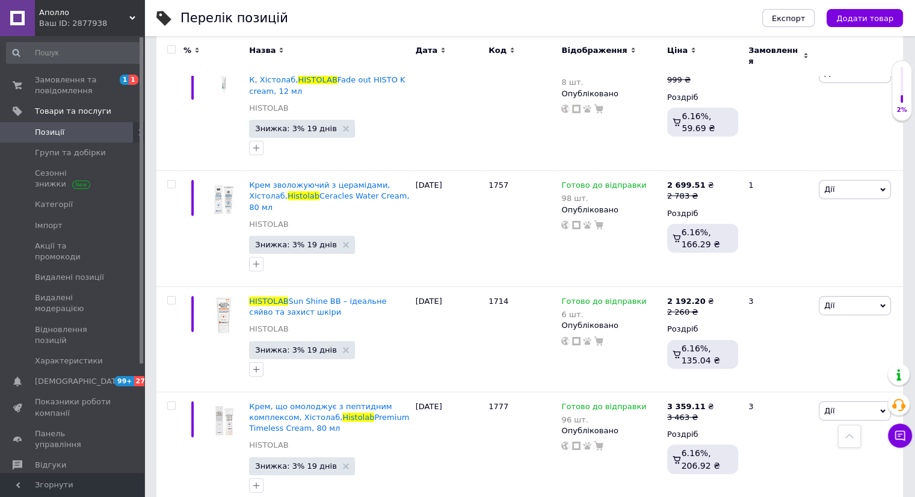
scroll to position [4090, 0]
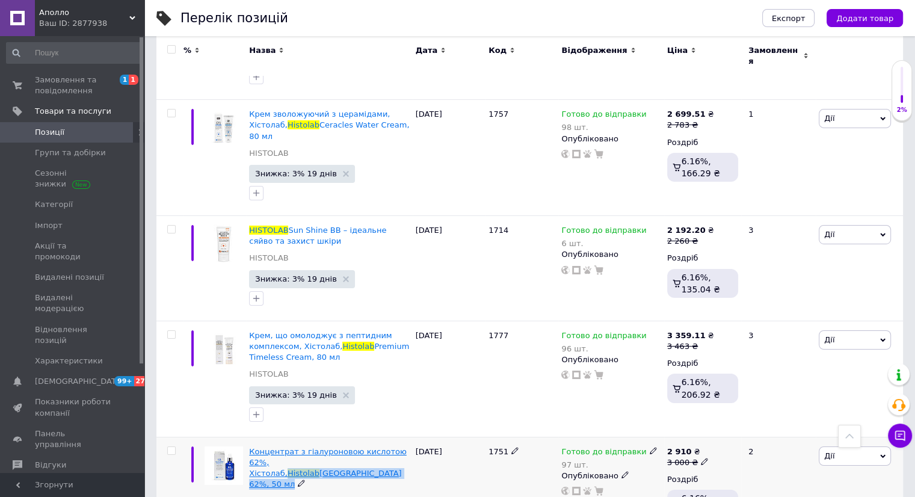
drag, startPoint x: 339, startPoint y: 251, endPoint x: 284, endPoint y: 240, distance: 55.8
click at [284, 446] on div "Концентрат з гіалуроновою кислотою 62%, Хістолаб, Histolab Hyaluron Complex Amp…" at bounding box center [329, 468] width 160 height 44
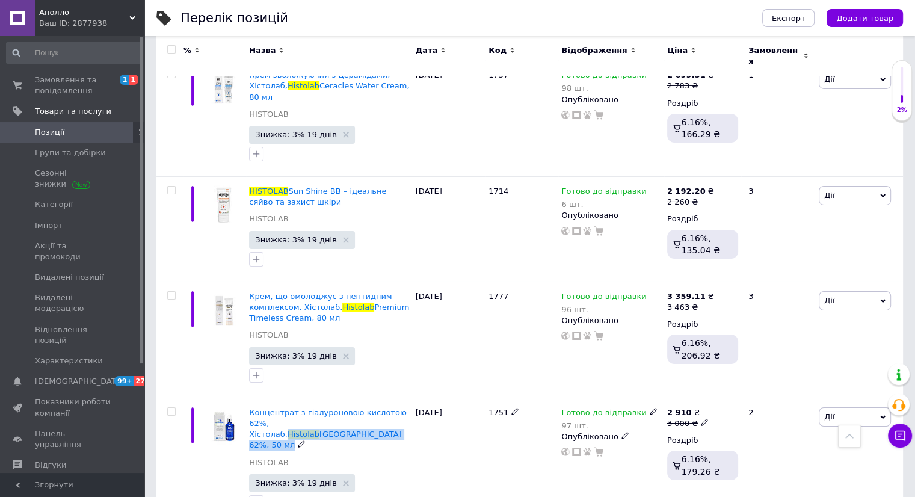
scroll to position [4150, 0]
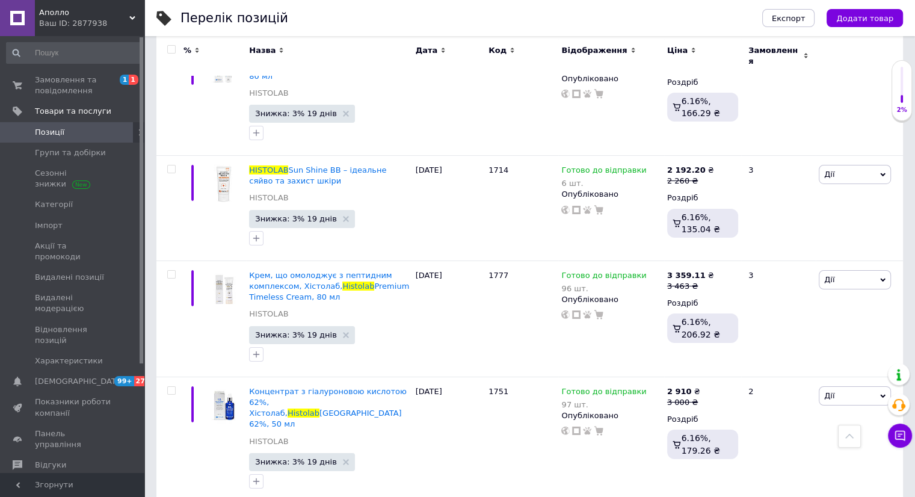
drag, startPoint x: 277, startPoint y: 310, endPoint x: 249, endPoint y: 304, distance: 29.0
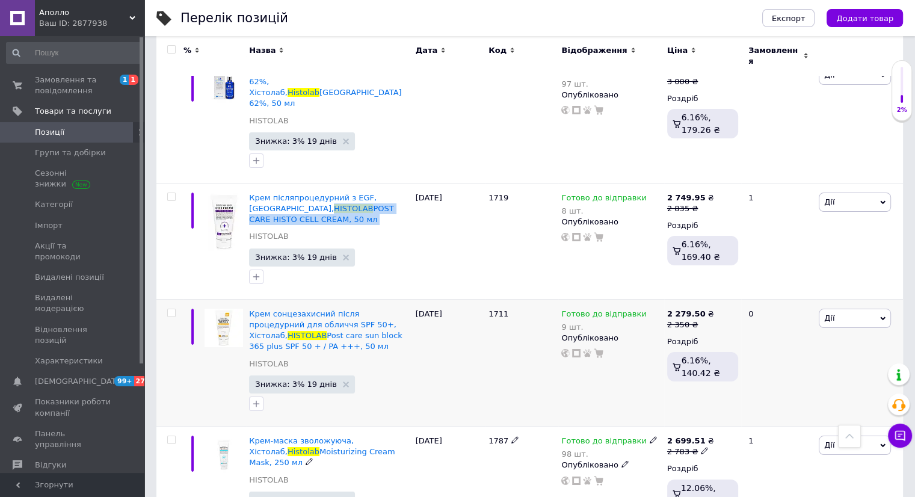
scroll to position [4451, 0]
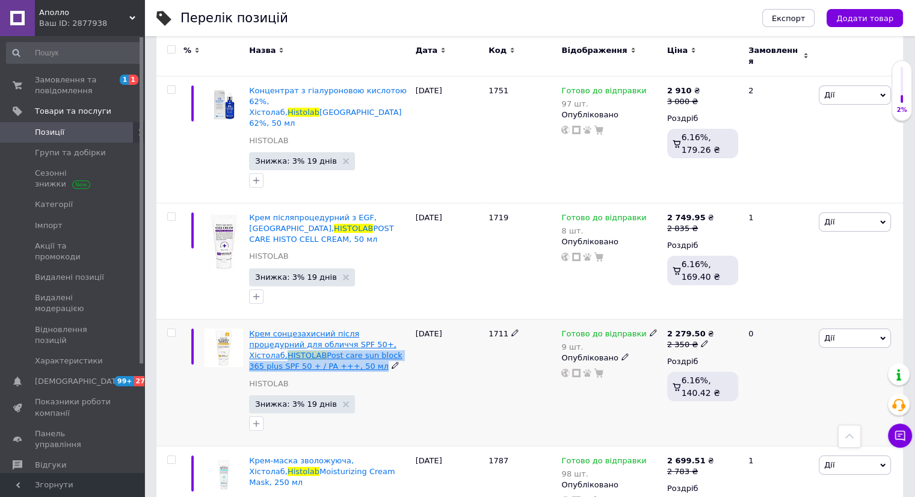
drag, startPoint x: 337, startPoint y: 120, endPoint x: 364, endPoint y: 111, distance: 28.9
click at [364, 328] on div "Крем сонцезахисний після процедурний для обличчя SPF 50+, Хістолаб, HISTOLAB Po…" at bounding box center [329, 350] width 160 height 44
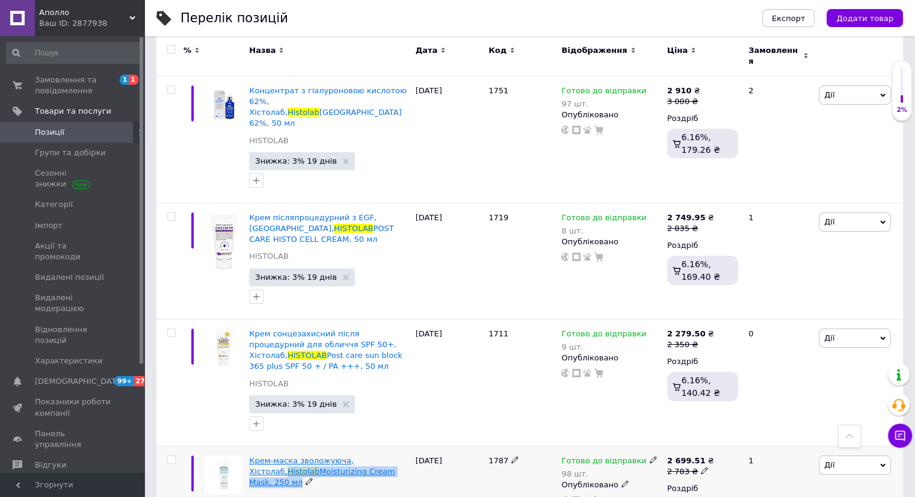
drag, startPoint x: 381, startPoint y: 246, endPoint x: 379, endPoint y: 229, distance: 17.0
click at [379, 455] on div "Крем-маска зволожуюча, Хістолаб, Histolab Moisturizing Cream Mask, 250 мл" at bounding box center [329, 471] width 160 height 33
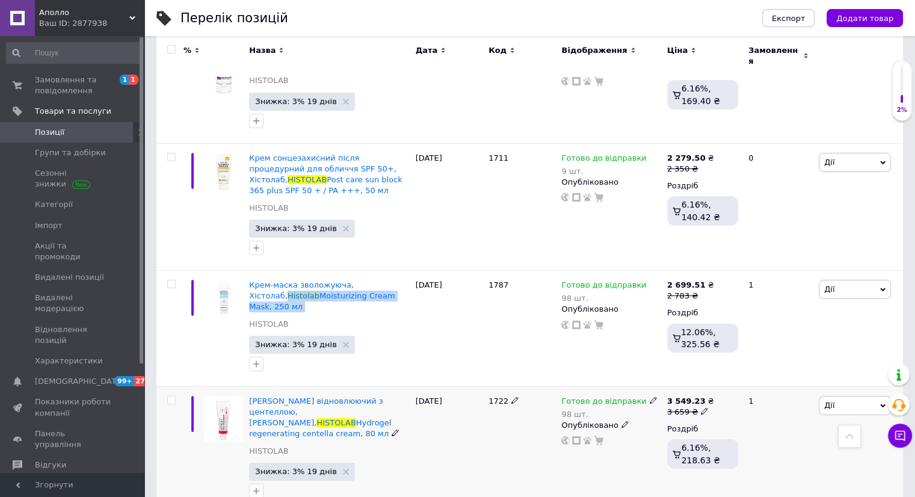
scroll to position [4631, 0]
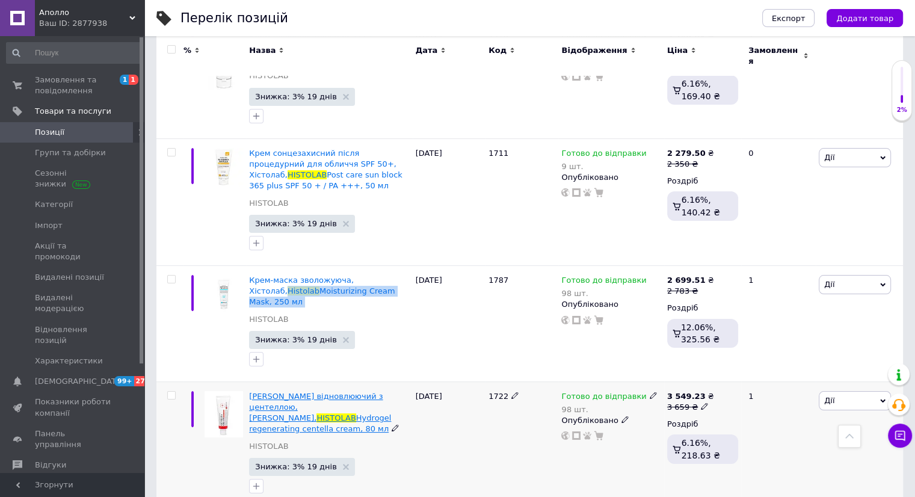
drag, startPoint x: 332, startPoint y: 176, endPoint x: 286, endPoint y: 167, distance: 47.2
click at [286, 391] on div "[PERSON_NAME] відновлюючий з центеллою, Хістолаб, HISTOLAB Hydrogel regeneratin…" at bounding box center [329, 413] width 160 height 44
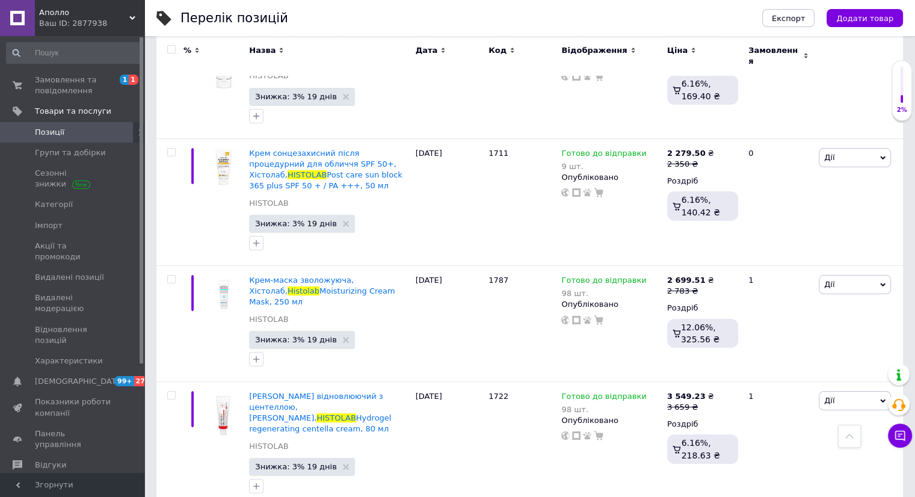
drag, startPoint x: 346, startPoint y: 292, endPoint x: 303, endPoint y: 283, distance: 44.4
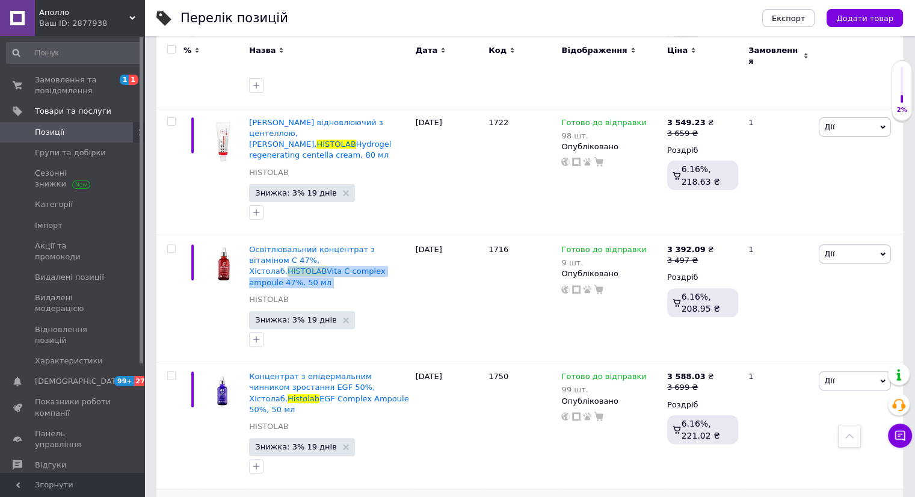
scroll to position [4932, 0]
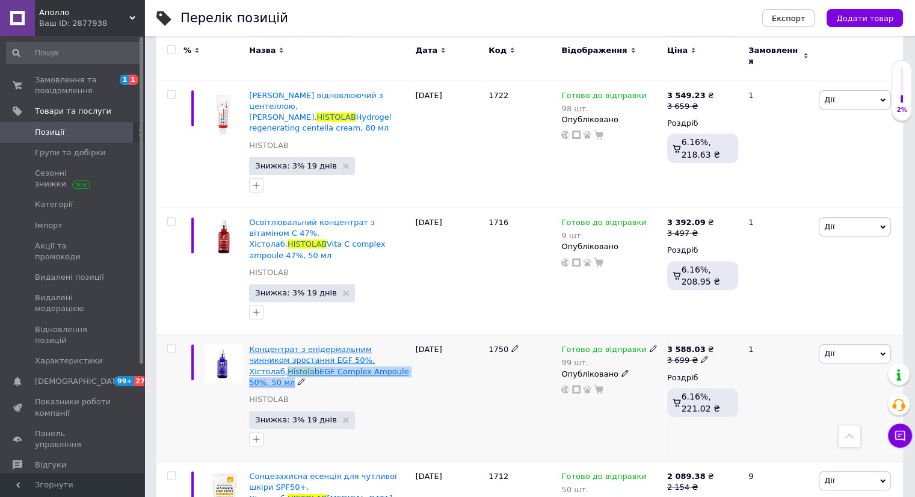
drag, startPoint x: 369, startPoint y: 109, endPoint x: 358, endPoint y: 96, distance: 16.6
click at [358, 344] on div "Концентрат з епідермальним чинником зростання EGF 50%, Хістолаб, Histolab EGF C…" at bounding box center [329, 366] width 160 height 44
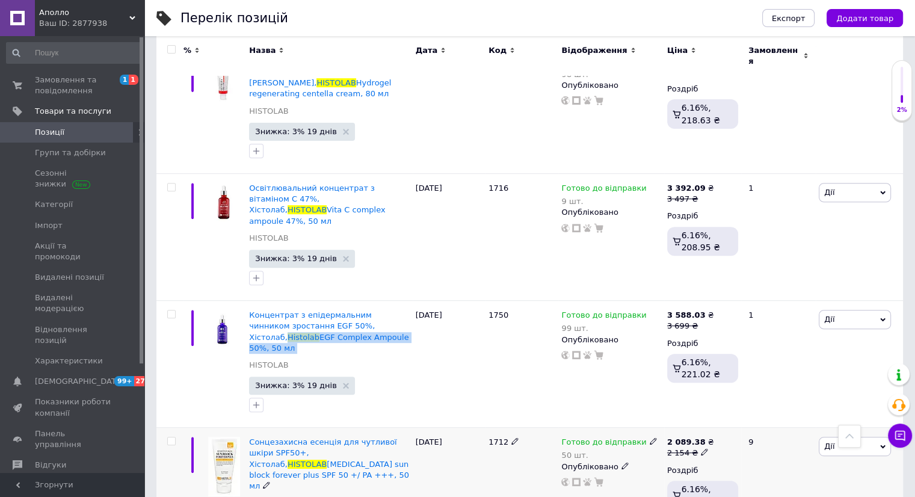
scroll to position [4992, 0]
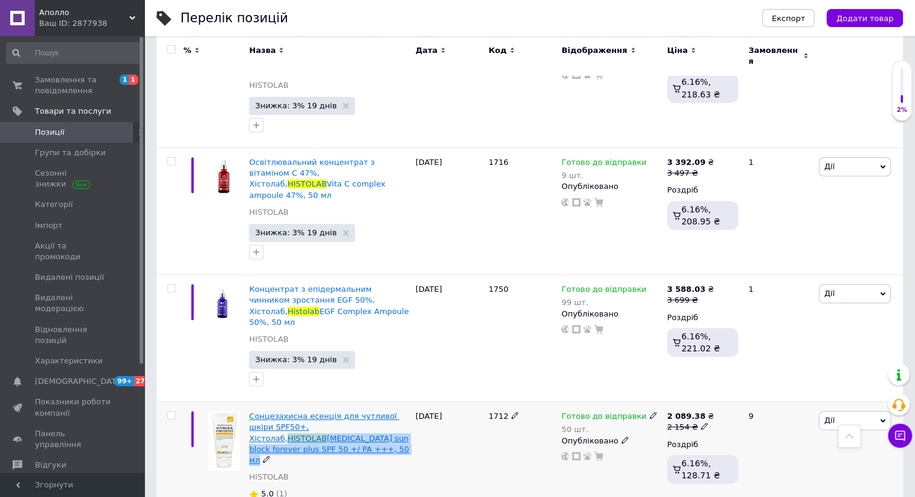
drag, startPoint x: 291, startPoint y: 171, endPoint x: 315, endPoint y: 153, distance: 30.4
click at [315, 411] on div "Сонцезахисна есенція для чутливої ​​шкіри SPF50+, Хістолаб, HISTOLAB [MEDICAL_D…" at bounding box center [329, 438] width 160 height 55
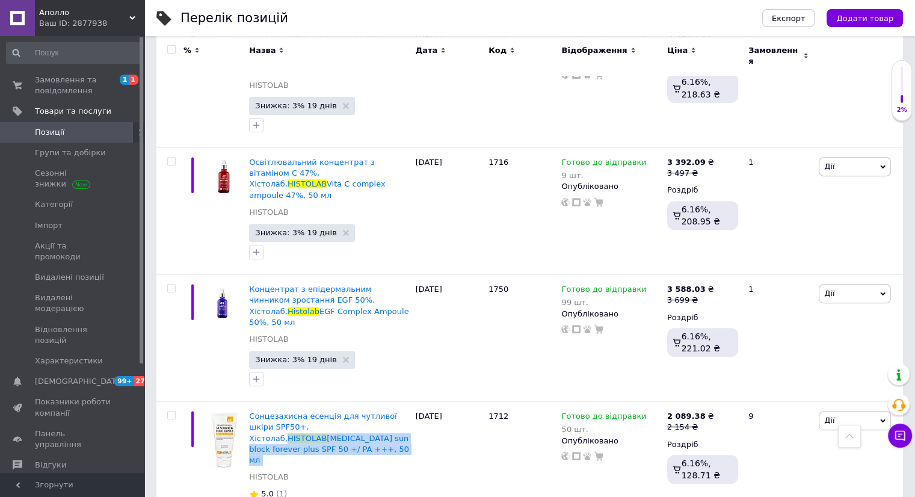
scroll to position [5052, 0]
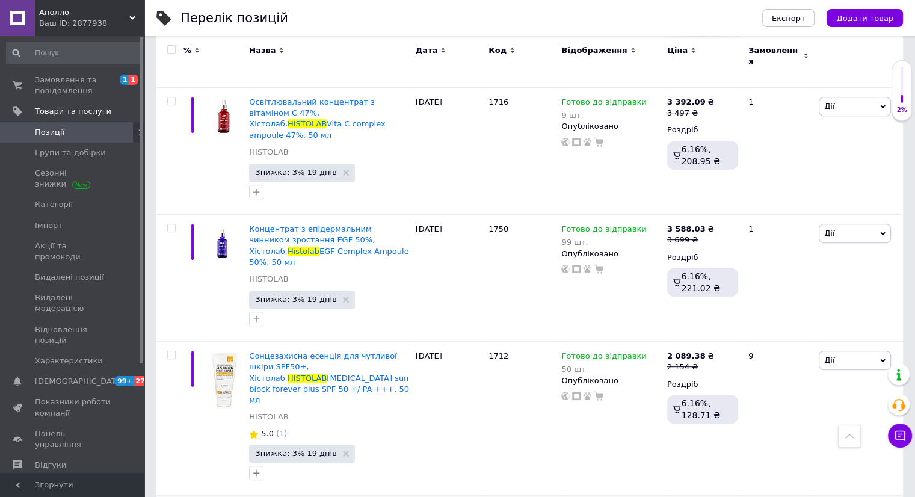
drag, startPoint x: 361, startPoint y: 241, endPoint x: 370, endPoint y: 232, distance: 13.2
drag, startPoint x: 368, startPoint y: 244, endPoint x: 371, endPoint y: 233, distance: 11.1
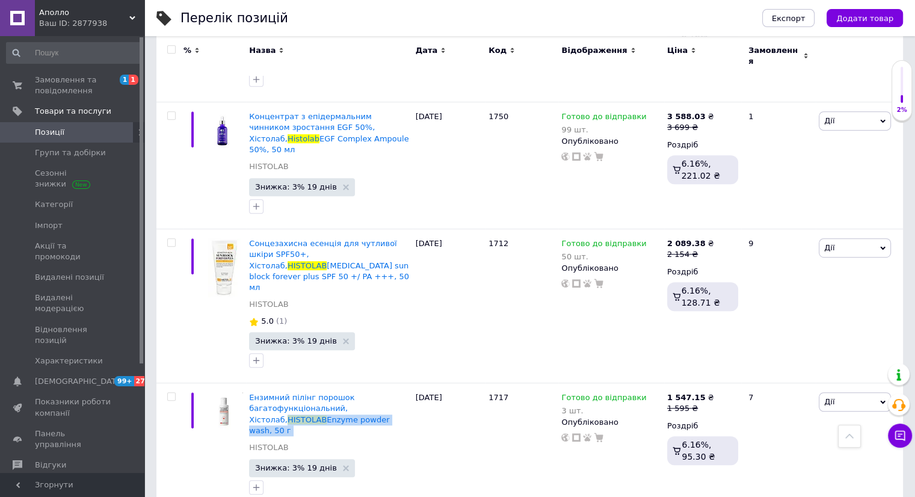
scroll to position [5173, 0]
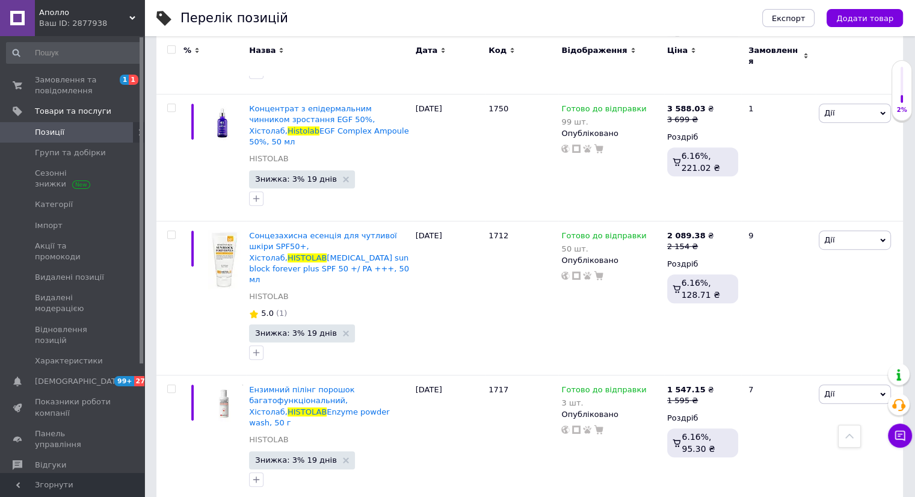
drag, startPoint x: 352, startPoint y: 254, endPoint x: 248, endPoint y: 244, distance: 104.6
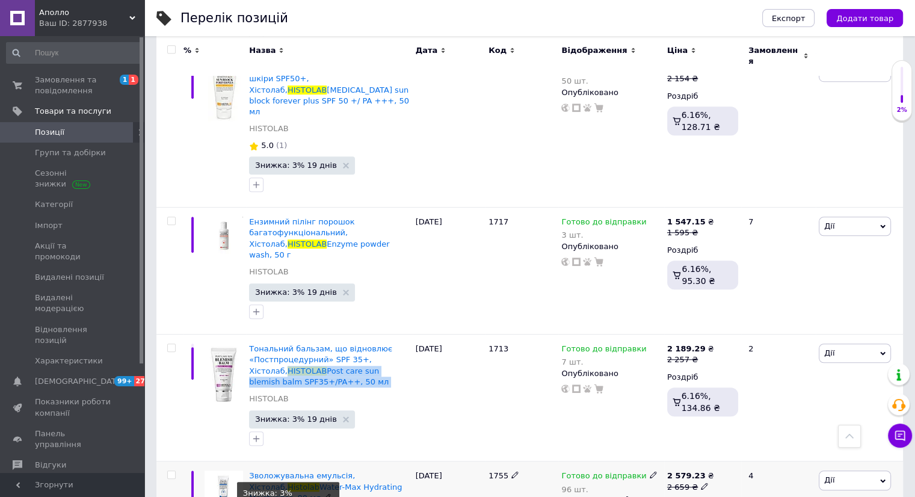
scroll to position [5353, 0]
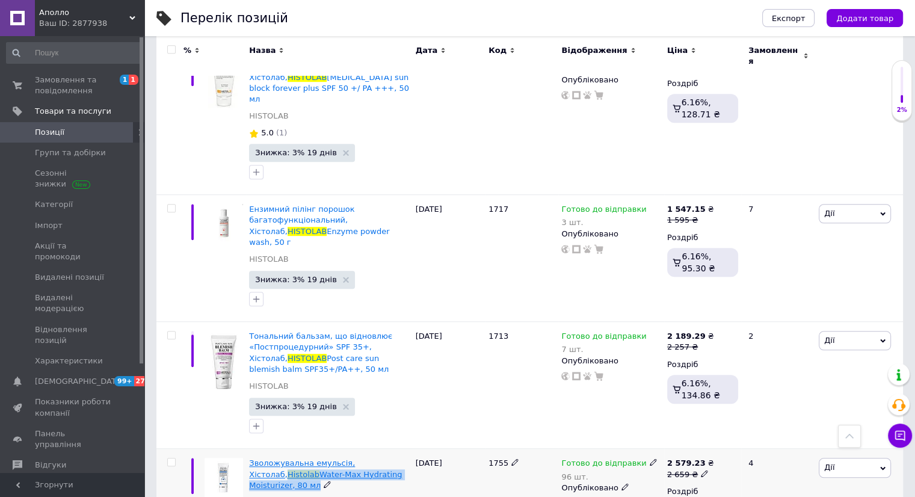
drag, startPoint x: 395, startPoint y: 180, endPoint x: 378, endPoint y: 167, distance: 21.4
click at [378, 458] on div "Зволожувальна емульсія, Хістолаб, Histolab Water-Max Hydrating Moisturizer, 80 …" at bounding box center [329, 474] width 160 height 33
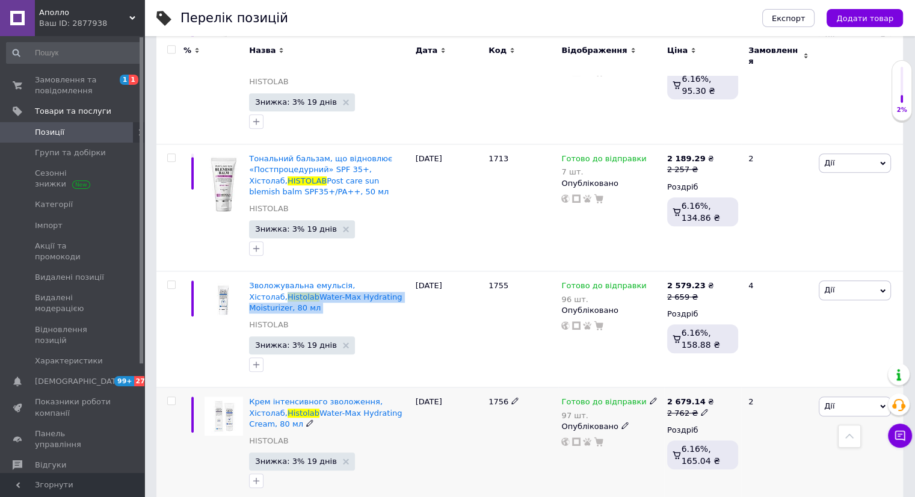
scroll to position [5533, 0]
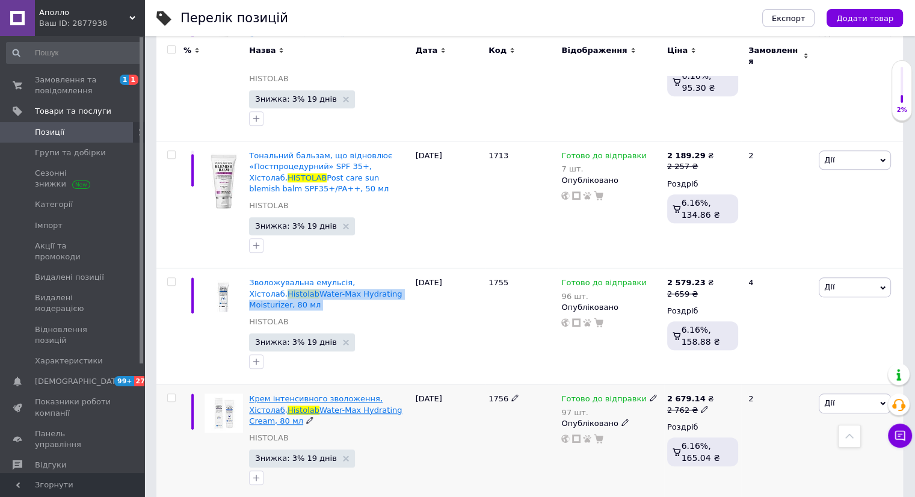
drag, startPoint x: 408, startPoint y: 104, endPoint x: 248, endPoint y: 103, distance: 159.4
click at [249, 393] on div "Крем інтенсивного зволоження, Хістолаб, Histolab Water-Max Hydrating Cream, 80 …" at bounding box center [329, 409] width 160 height 33
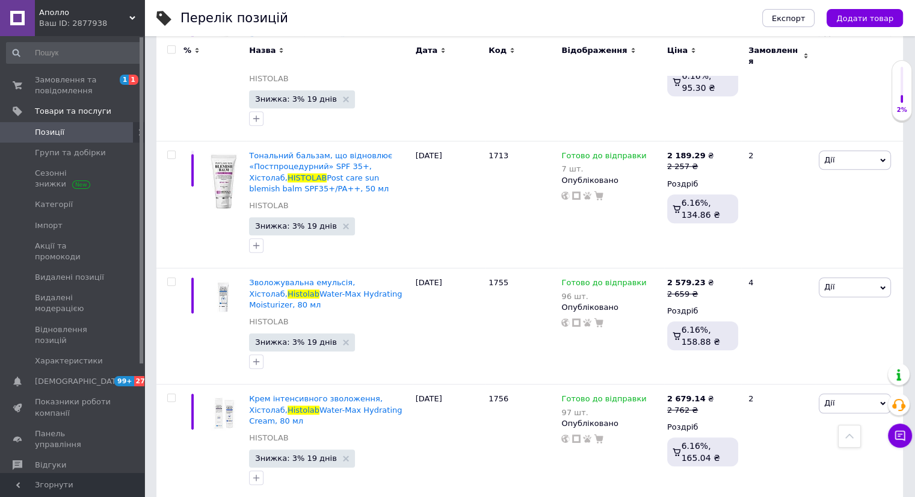
drag, startPoint x: 278, startPoint y: 215, endPoint x: 247, endPoint y: 213, distance: 31.4
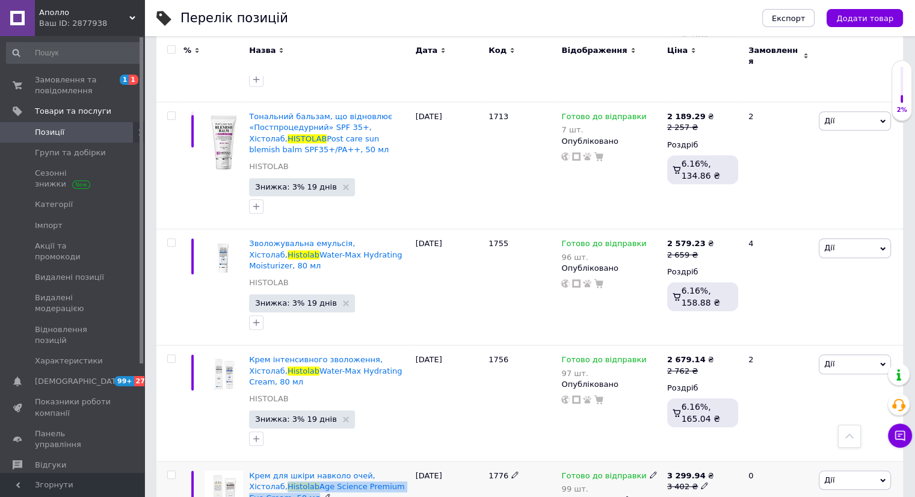
scroll to position [5594, 0]
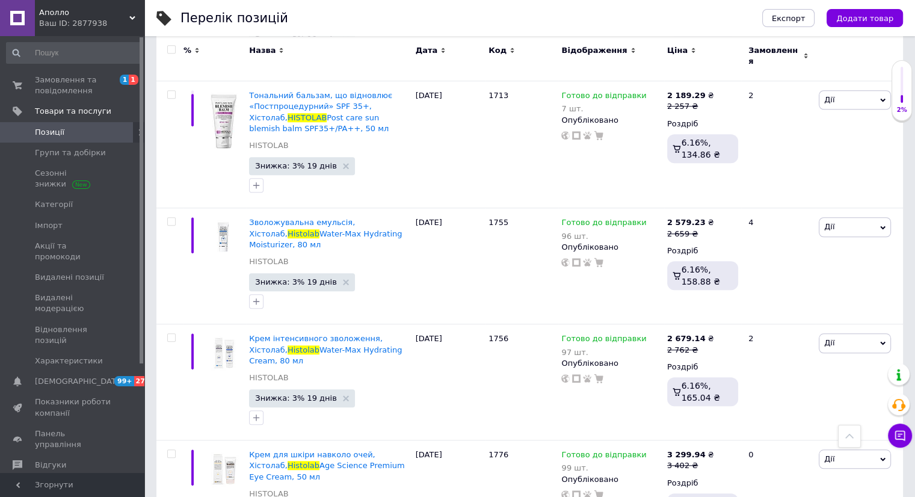
drag, startPoint x: 281, startPoint y: 275, endPoint x: 285, endPoint y: 263, distance: 12.2
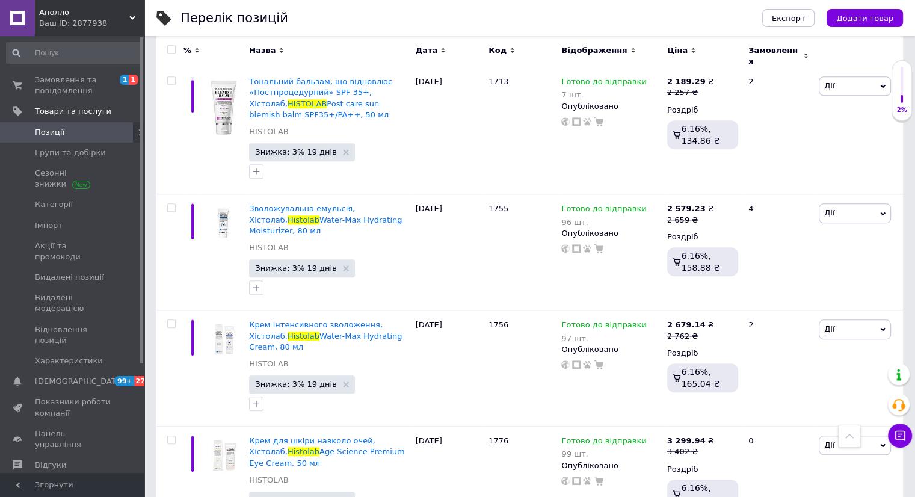
scroll to position [5615, 0]
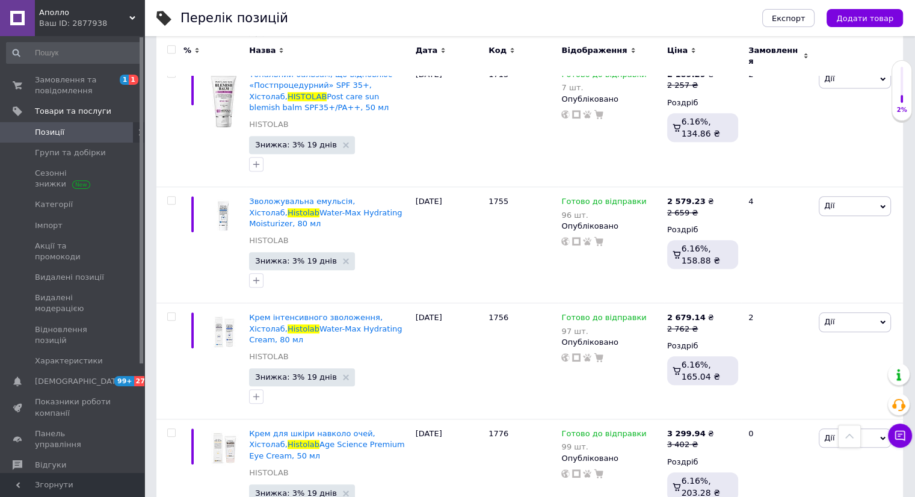
drag, startPoint x: 354, startPoint y: 372, endPoint x: 334, endPoint y: 357, distance: 24.9
drag, startPoint x: 368, startPoint y: 378, endPoint x: 339, endPoint y: 389, distance: 31.0
drag, startPoint x: 364, startPoint y: 474, endPoint x: 361, endPoint y: 434, distance: 40.4
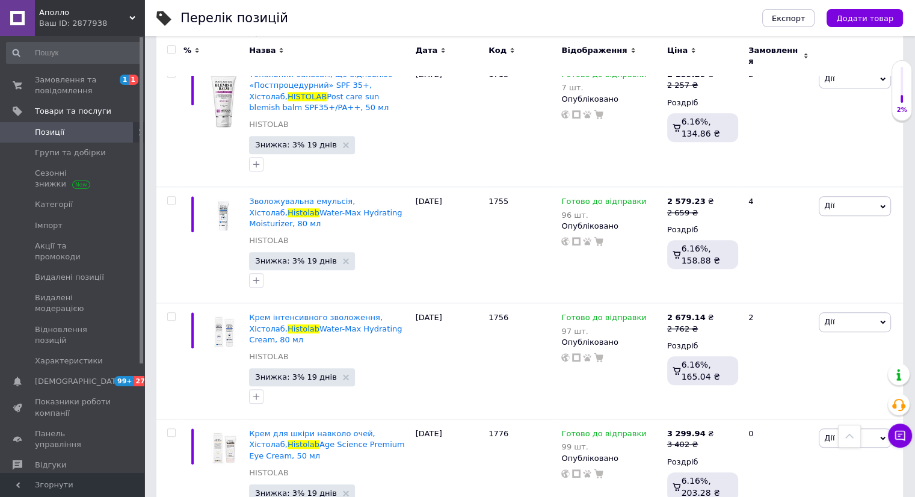
drag, startPoint x: 357, startPoint y: 374, endPoint x: 333, endPoint y: 354, distance: 30.8
